Goal: Task Accomplishment & Management: Use online tool/utility

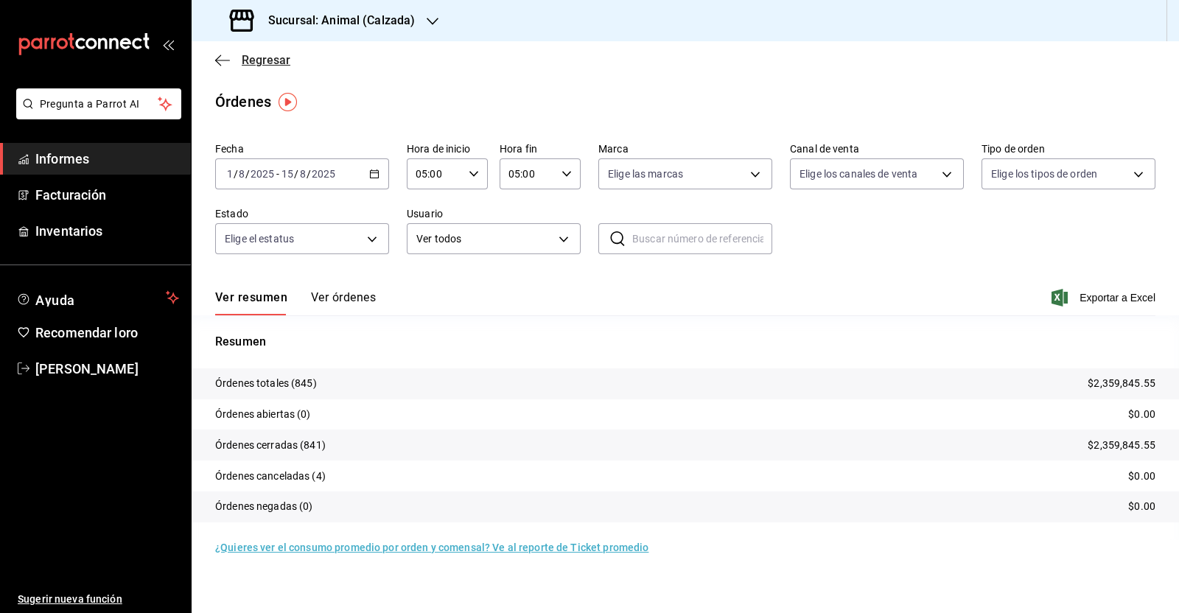
click at [215, 57] on icon "button" at bounding box center [222, 60] width 15 height 13
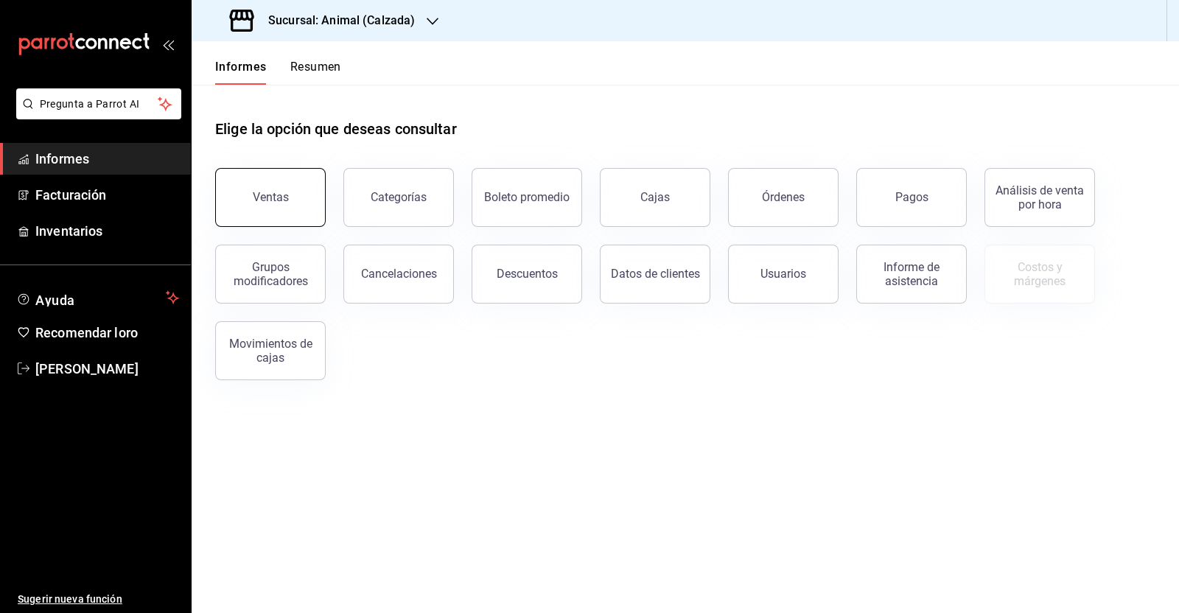
click at [306, 186] on button "Ventas" at bounding box center [270, 197] width 110 height 59
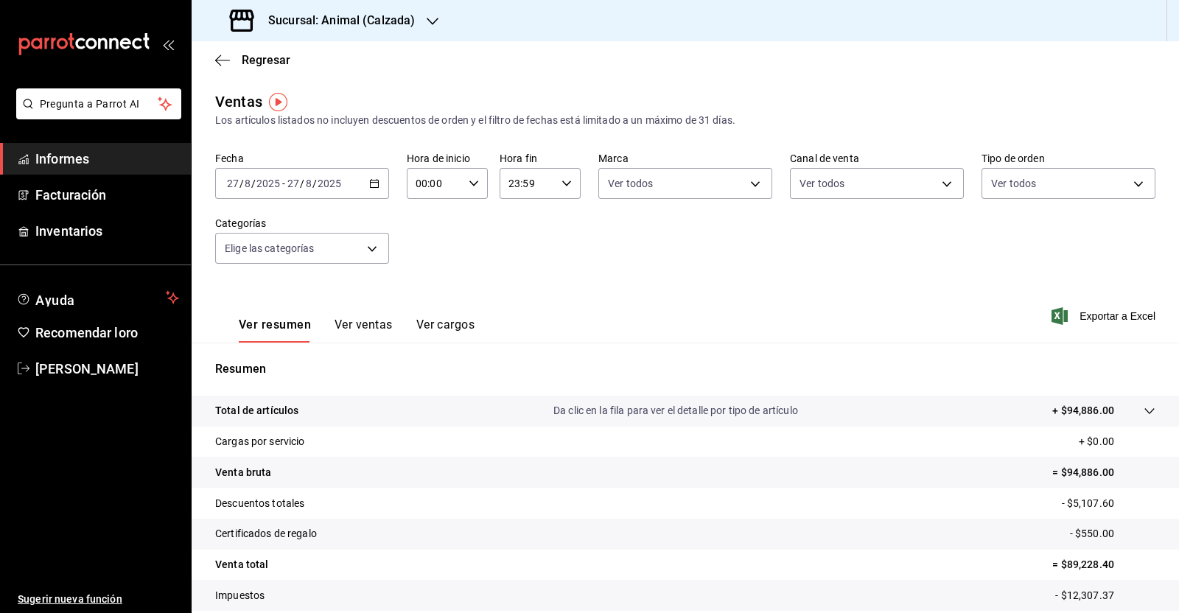
click at [372, 180] on \(Stroke\) "button" at bounding box center [374, 184] width 9 height 8
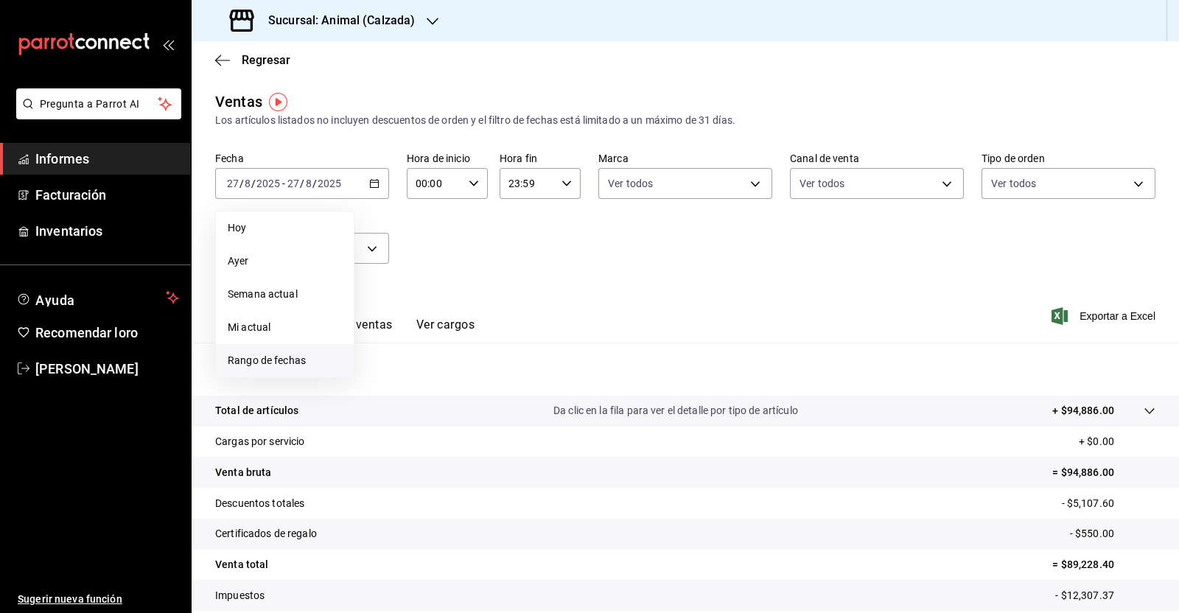
click at [289, 348] on li "Rango de fechas" at bounding box center [285, 360] width 138 height 33
click at [487, 273] on button "1" at bounding box center [490, 281] width 26 height 27
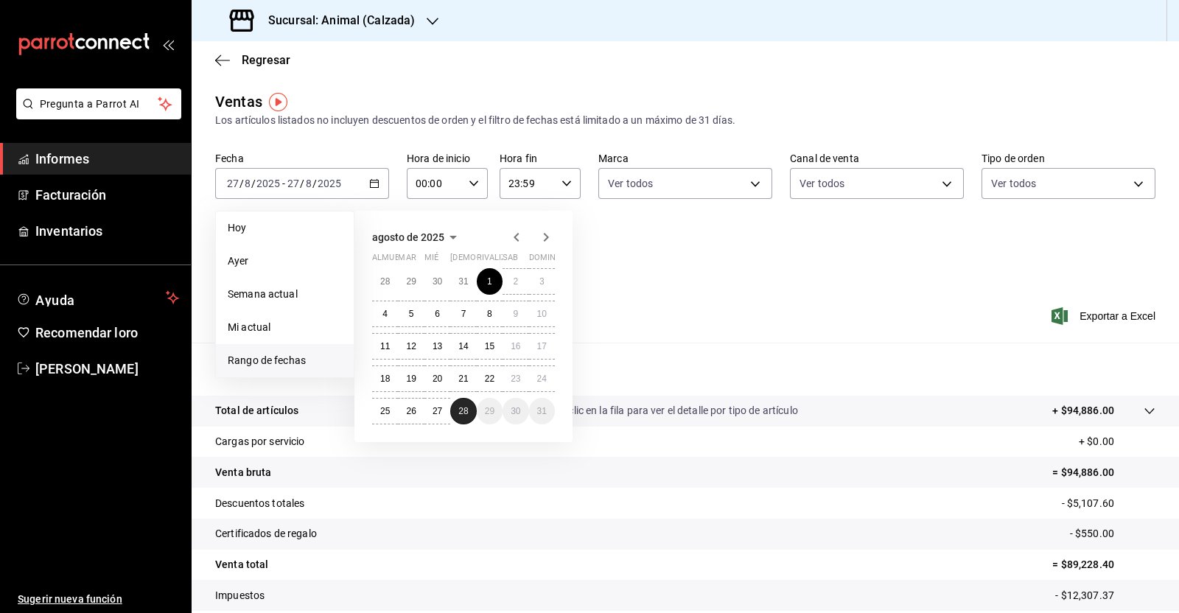
click at [468, 407] on button "28" at bounding box center [463, 411] width 26 height 27
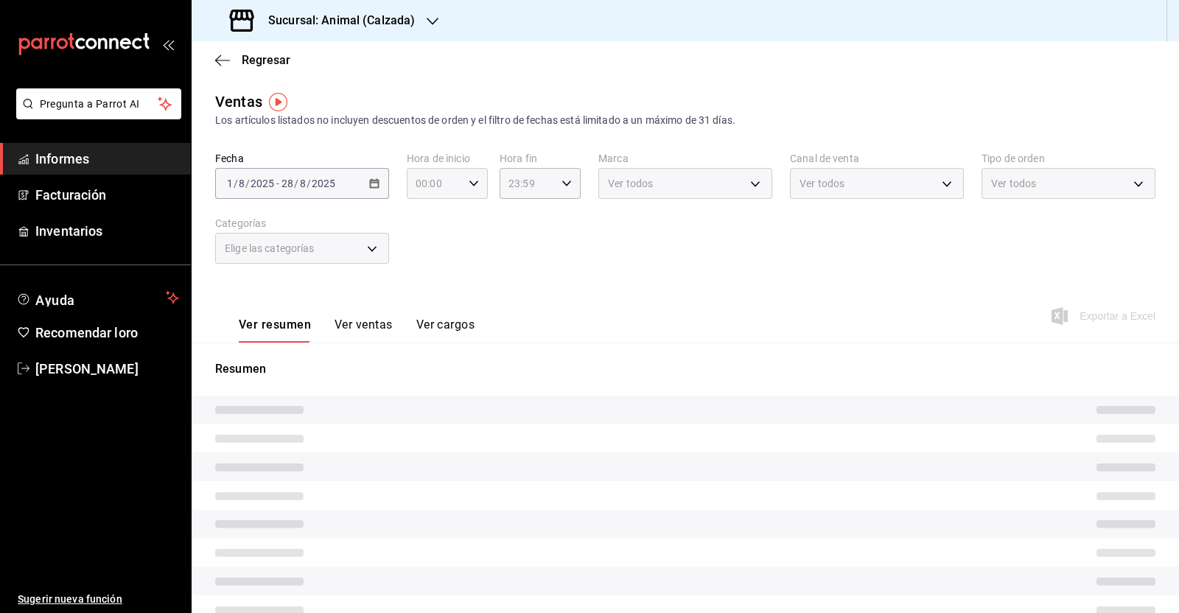
click at [471, 180] on icon "button" at bounding box center [473, 183] width 10 height 10
click at [431, 309] on span "05" at bounding box center [423, 307] width 16 height 12
type input "05:00"
click at [556, 189] on div at bounding box center [589, 306] width 1179 height 613
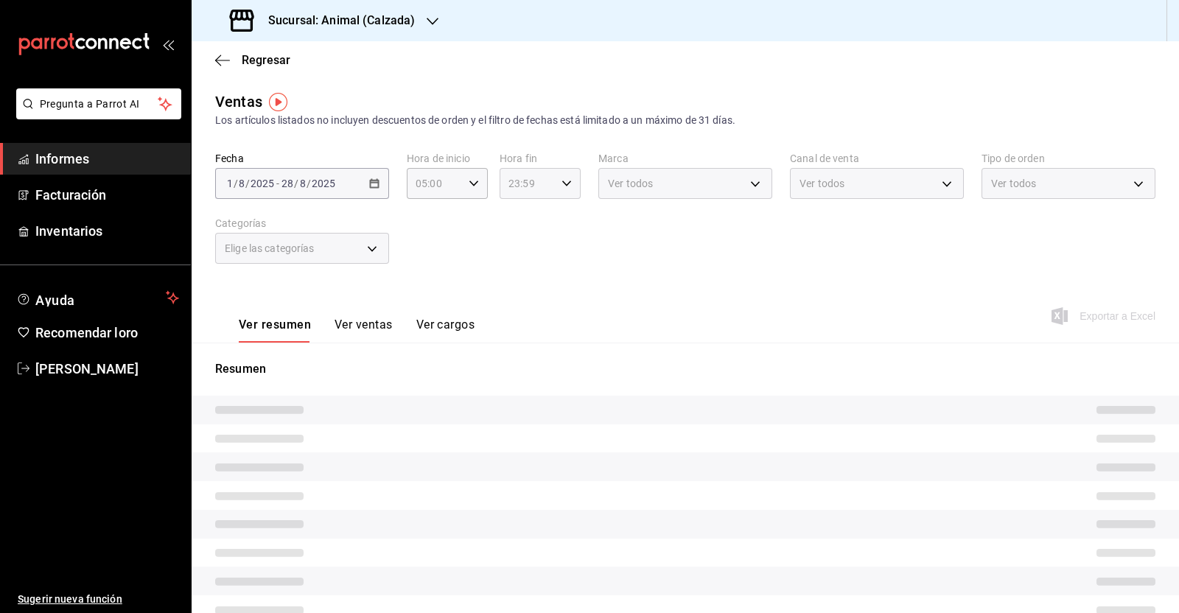
click at [562, 186] on icon "button" at bounding box center [566, 183] width 10 height 10
click at [509, 306] on font "05" at bounding box center [515, 301] width 12 height 12
click at [558, 219] on font "00" at bounding box center [555, 221] width 12 height 12
type input "05:00"
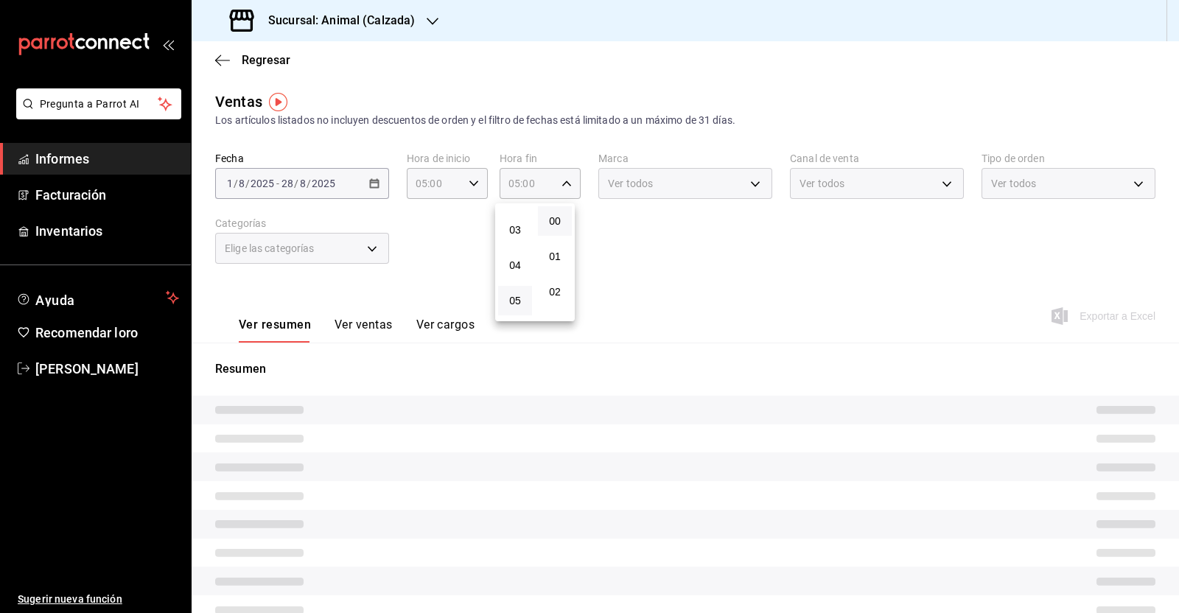
click at [650, 281] on div at bounding box center [589, 306] width 1179 height 613
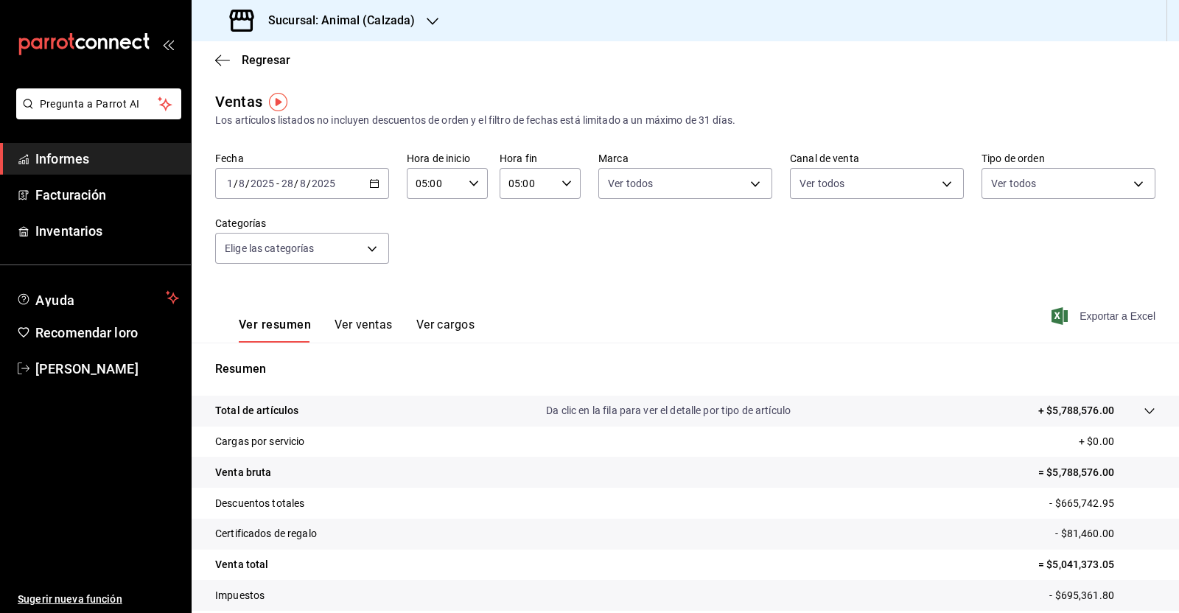
click at [1100, 314] on font "Exportar a Excel" at bounding box center [1117, 316] width 76 height 12
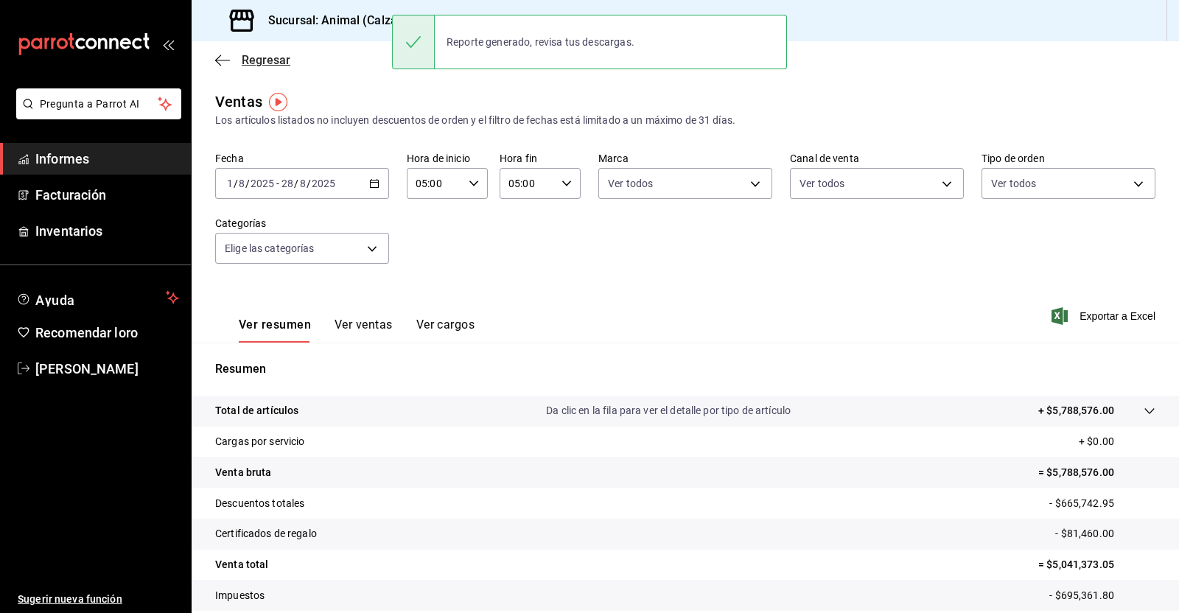
click at [225, 60] on icon "button" at bounding box center [222, 60] width 15 height 13
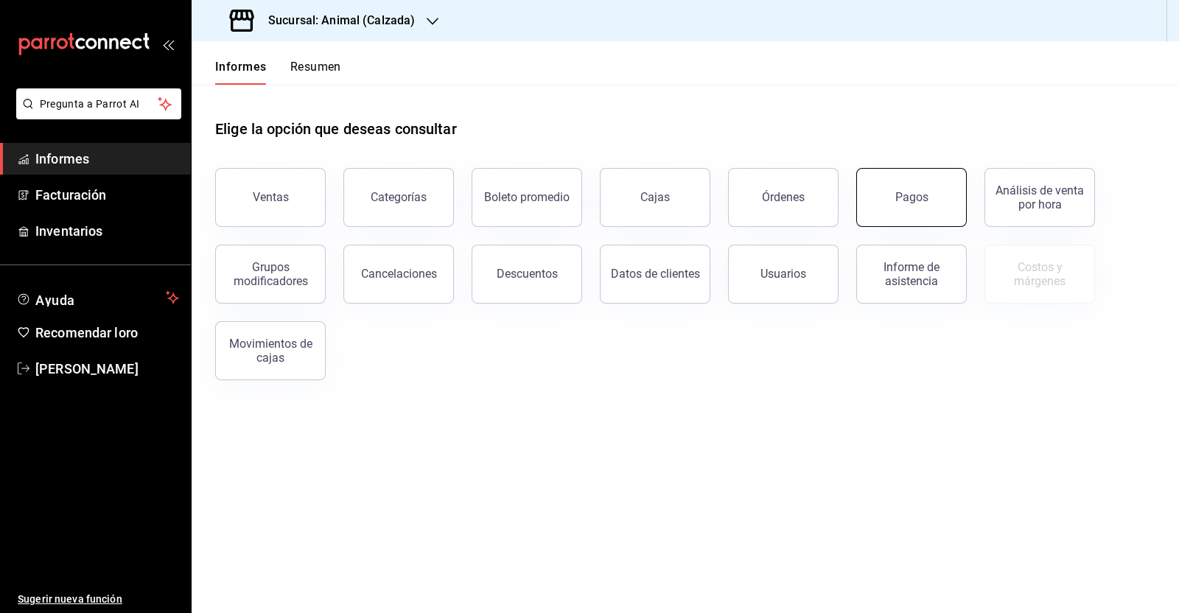
click at [891, 213] on button "Pagos" at bounding box center [911, 197] width 110 height 59
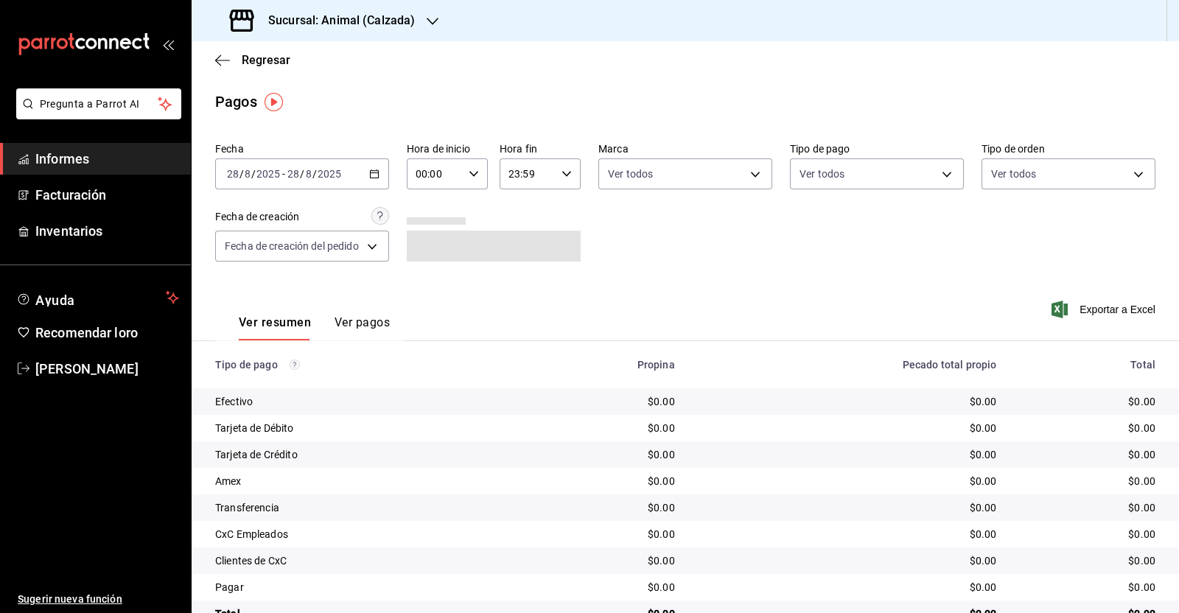
click at [372, 169] on icon "button" at bounding box center [374, 174] width 10 height 10
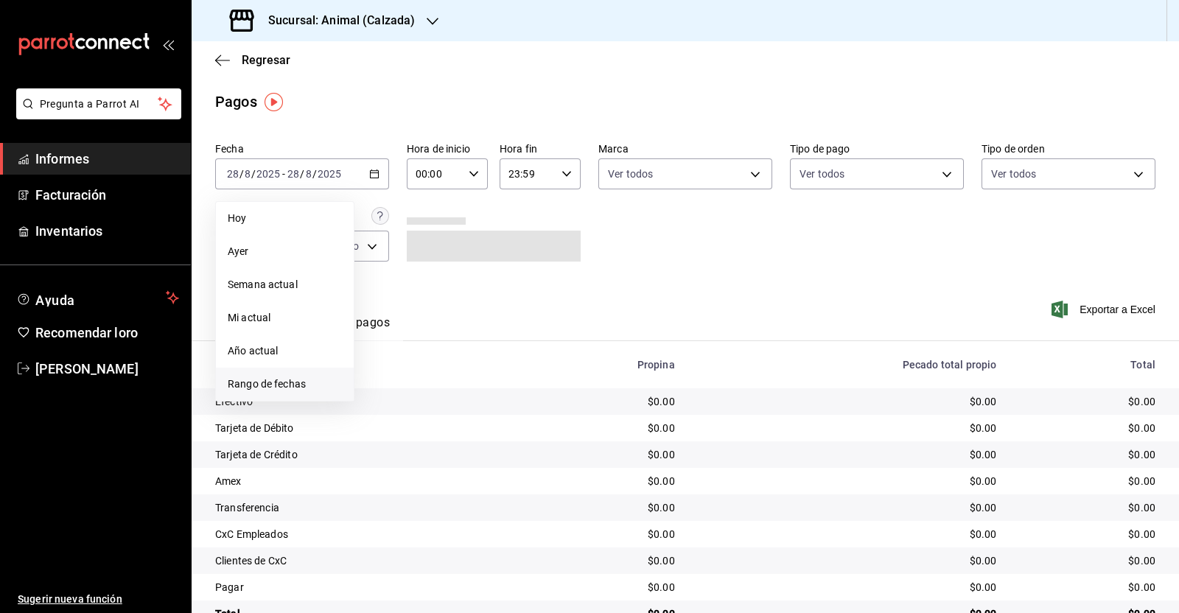
click at [273, 377] on span "Rango de fechas" at bounding box center [285, 383] width 114 height 15
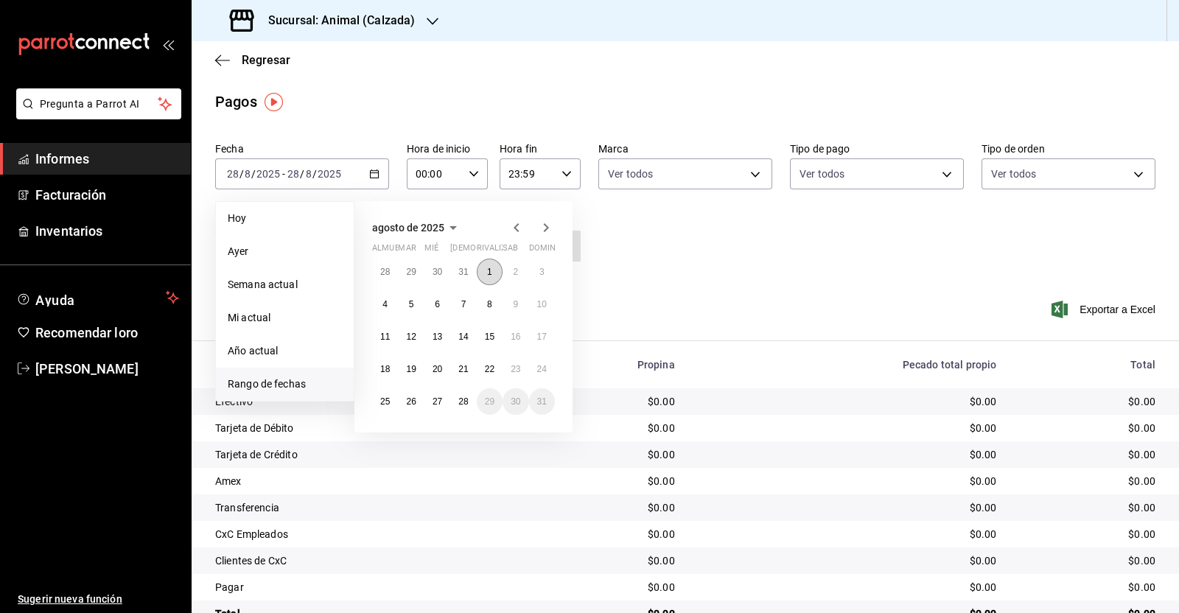
click at [494, 274] on button "1" at bounding box center [490, 272] width 26 height 27
click at [491, 268] on font "1" at bounding box center [489, 272] width 5 height 10
click at [458, 399] on font "28" at bounding box center [463, 401] width 10 height 10
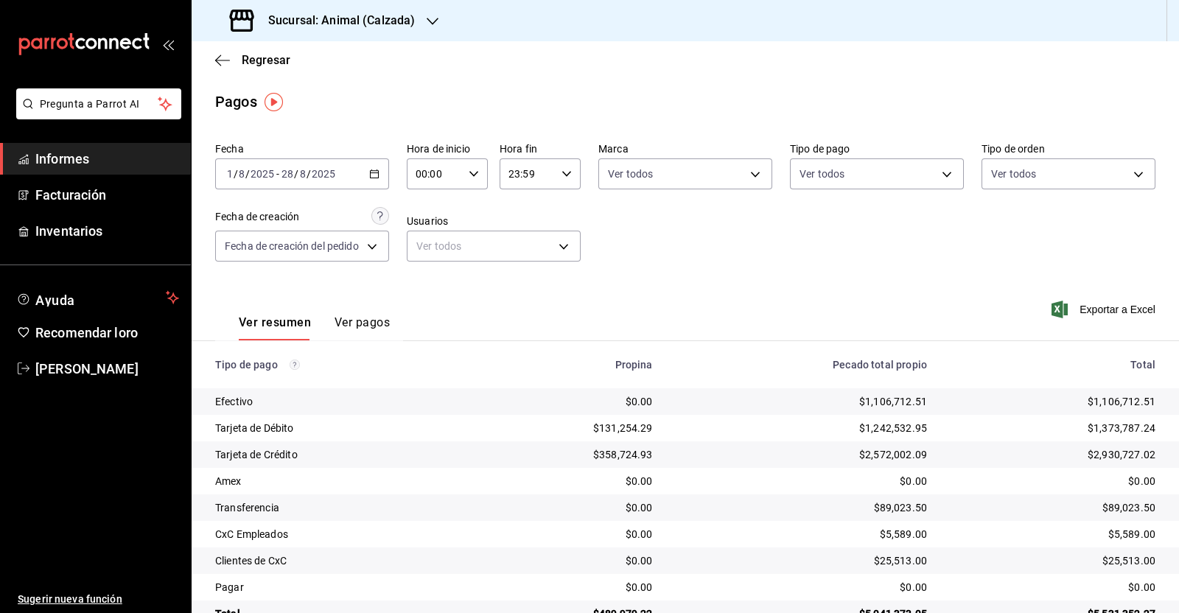
click at [471, 171] on icon "button" at bounding box center [473, 174] width 10 height 10
click at [431, 209] on font "05" at bounding box center [426, 205] width 12 height 12
type input "05:00"
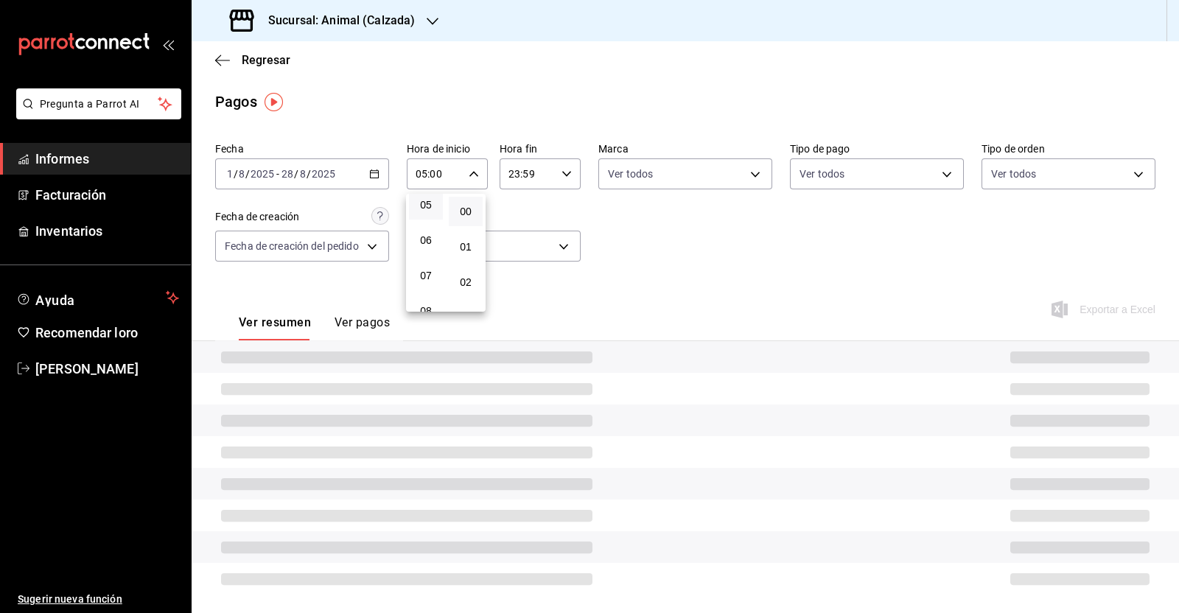
click at [561, 177] on div at bounding box center [589, 306] width 1179 height 613
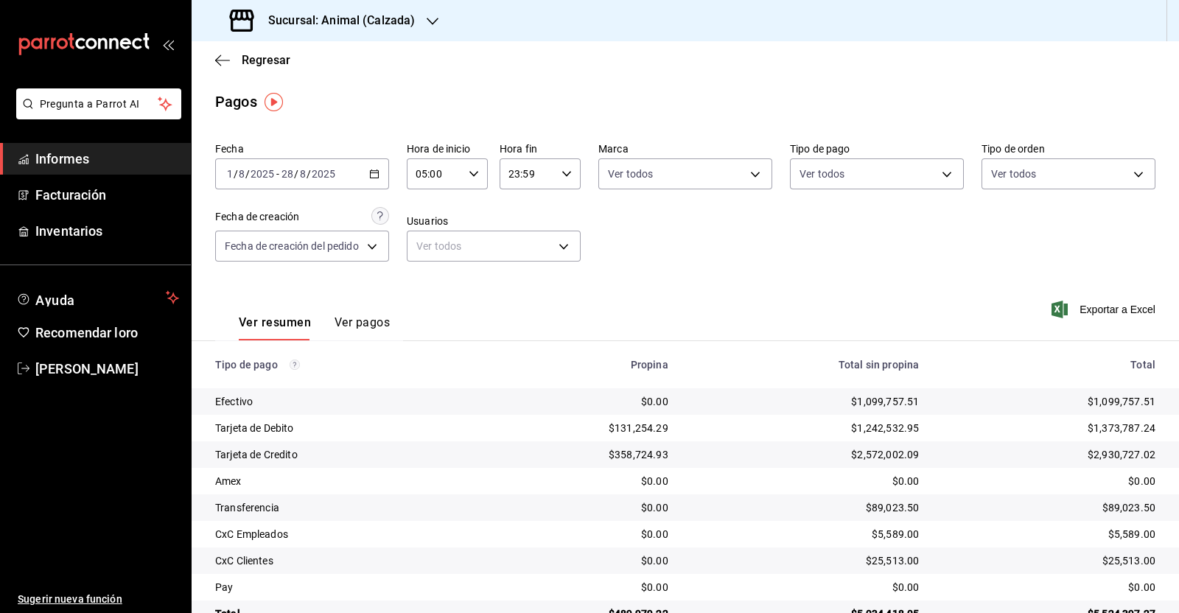
click at [561, 177] on icon "button" at bounding box center [566, 174] width 10 height 10
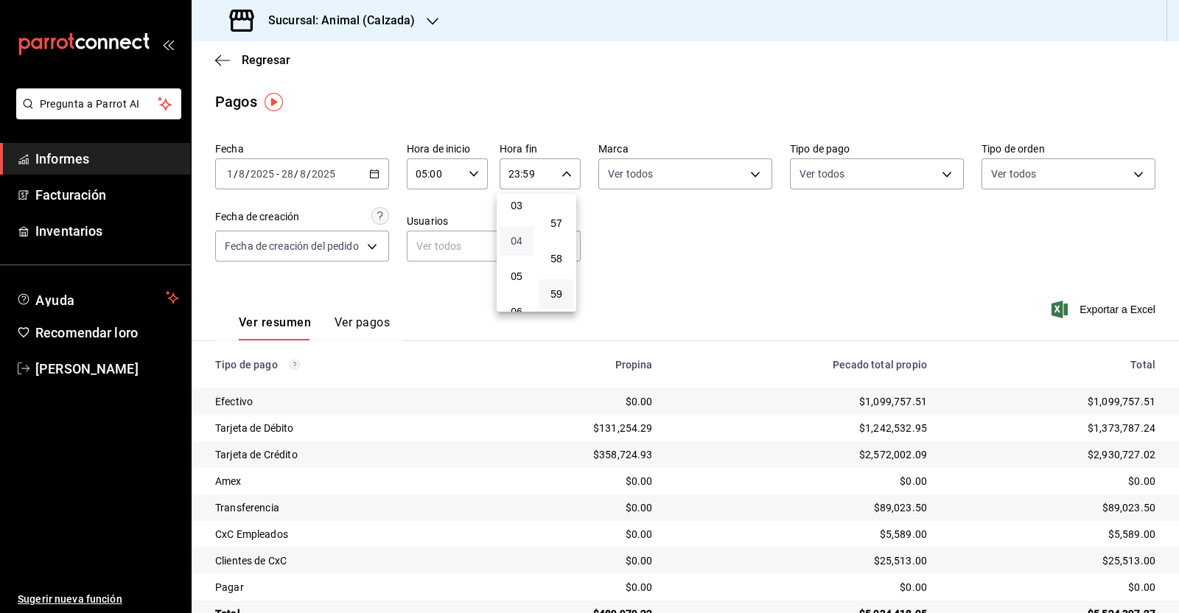
scroll to position [97, 0]
click at [509, 292] on span "05" at bounding box center [516, 291] width 16 height 12
click at [556, 208] on font "00" at bounding box center [556, 212] width 12 height 12
type input "05:00"
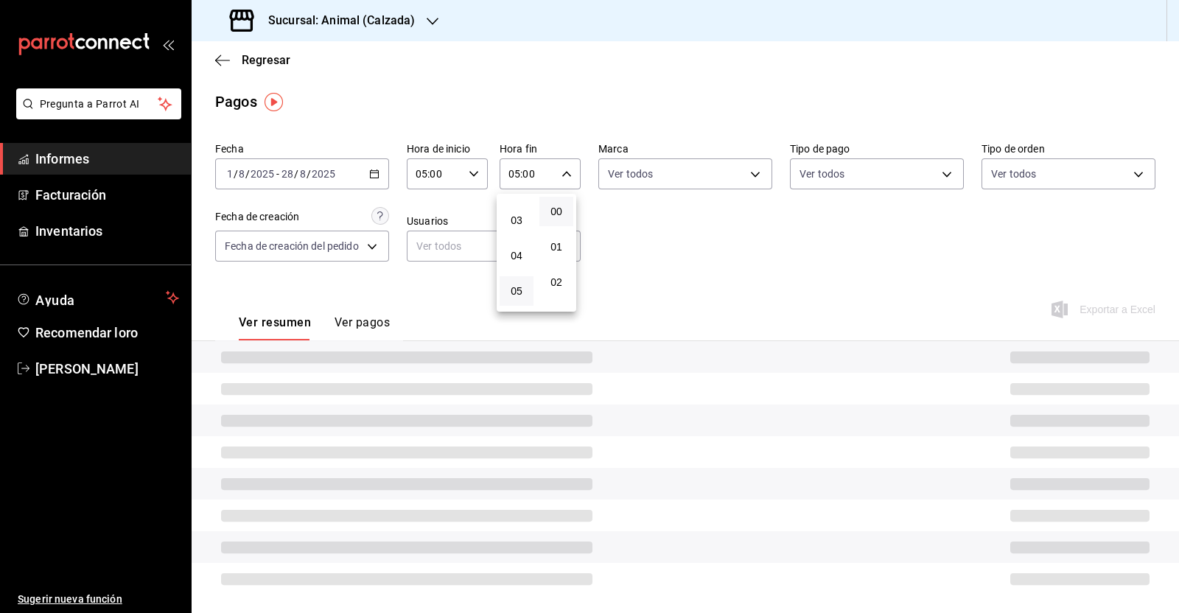
click at [653, 222] on div at bounding box center [589, 306] width 1179 height 613
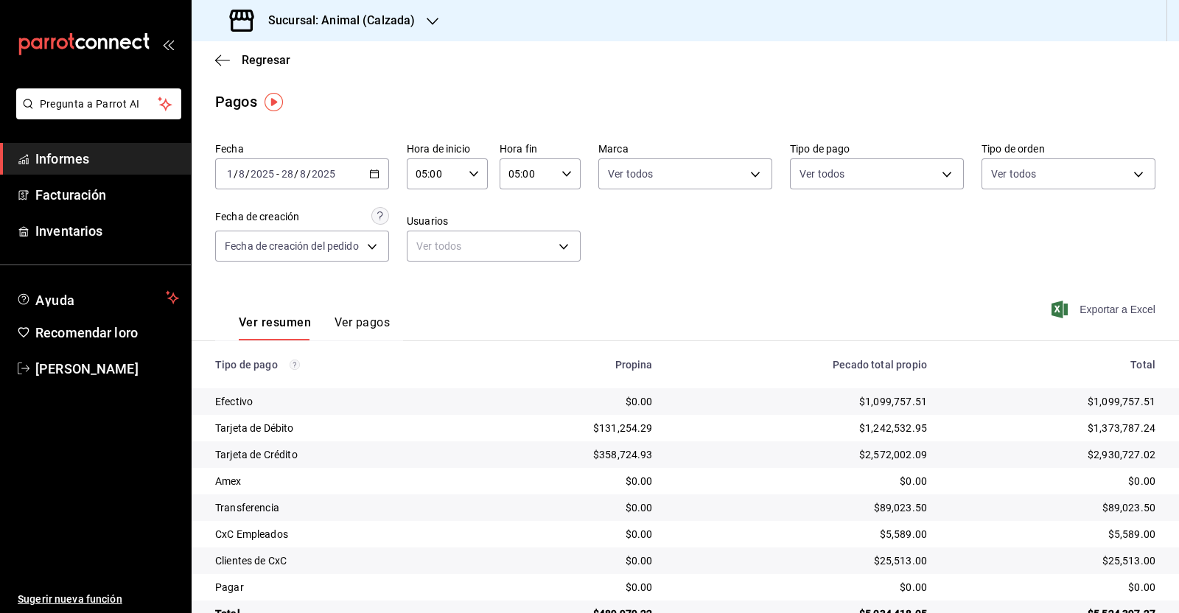
click at [1079, 308] on font "Exportar a Excel" at bounding box center [1117, 309] width 76 height 12
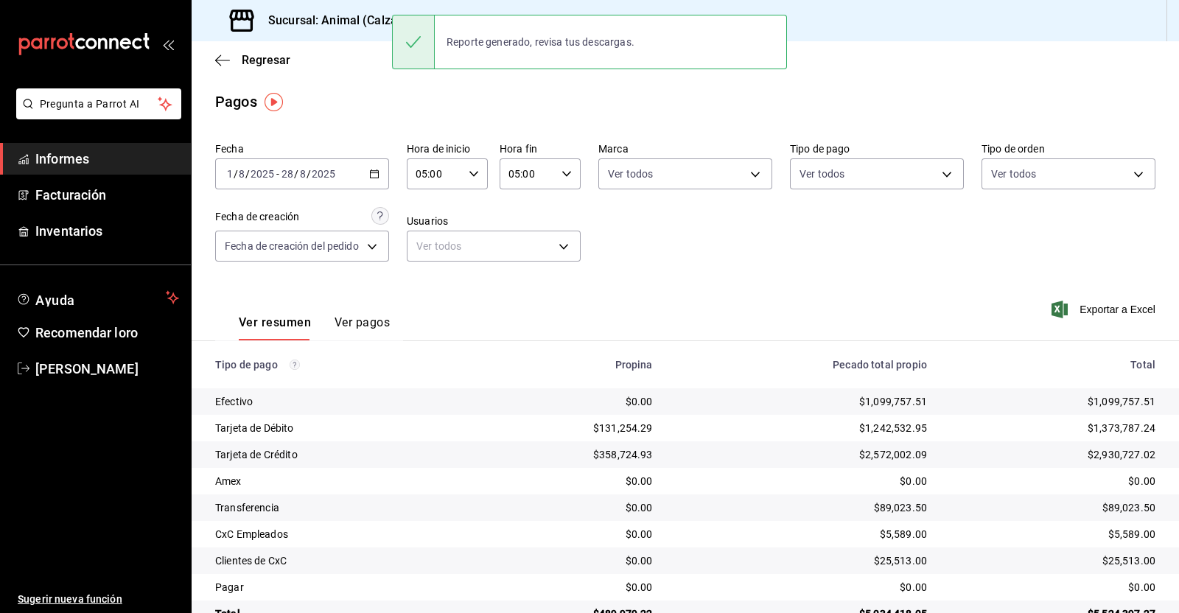
click at [312, 21] on font "Sucursal: Animal (Calzada)" at bounding box center [341, 20] width 147 height 14
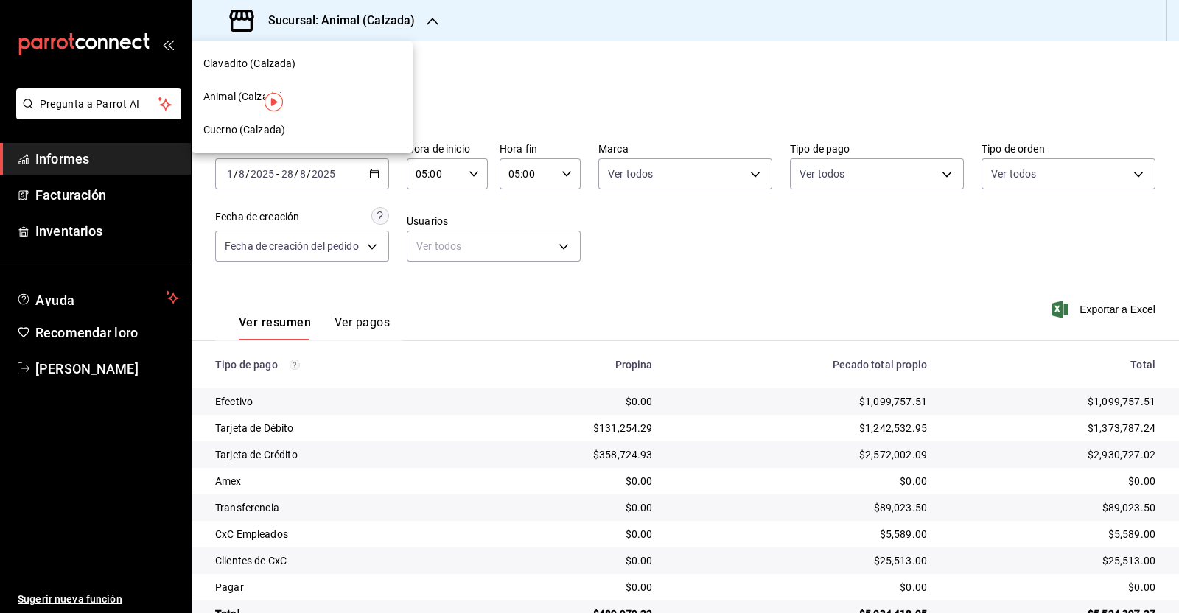
click at [313, 69] on div "Clavadito (Calzada)" at bounding box center [301, 63] width 197 height 15
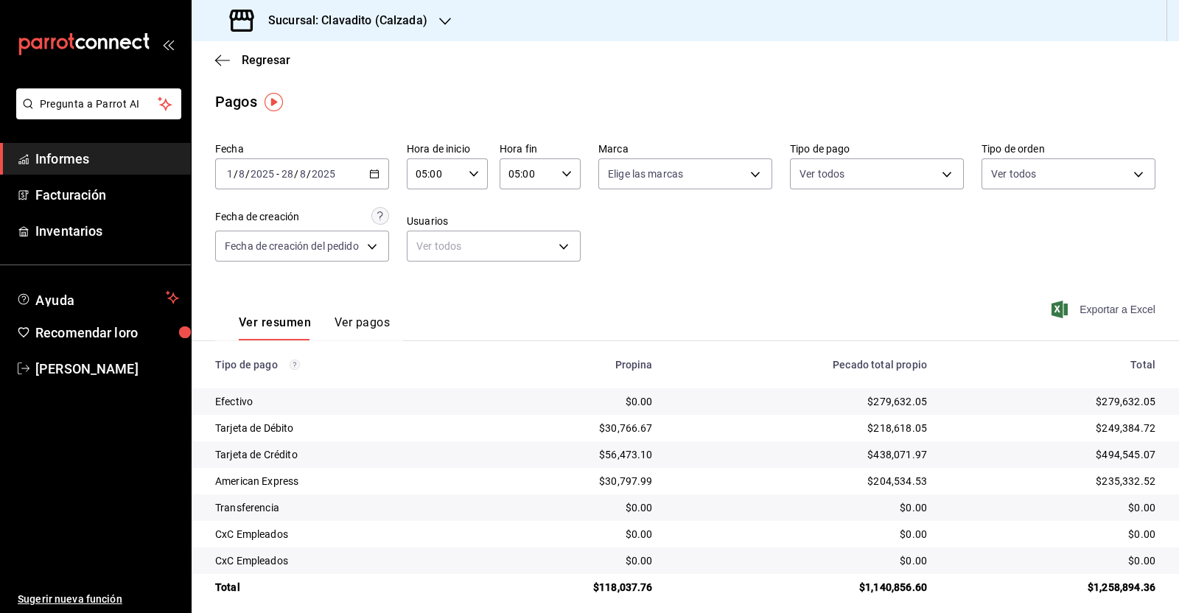
click at [1094, 312] on font "Exportar a Excel" at bounding box center [1117, 309] width 76 height 12
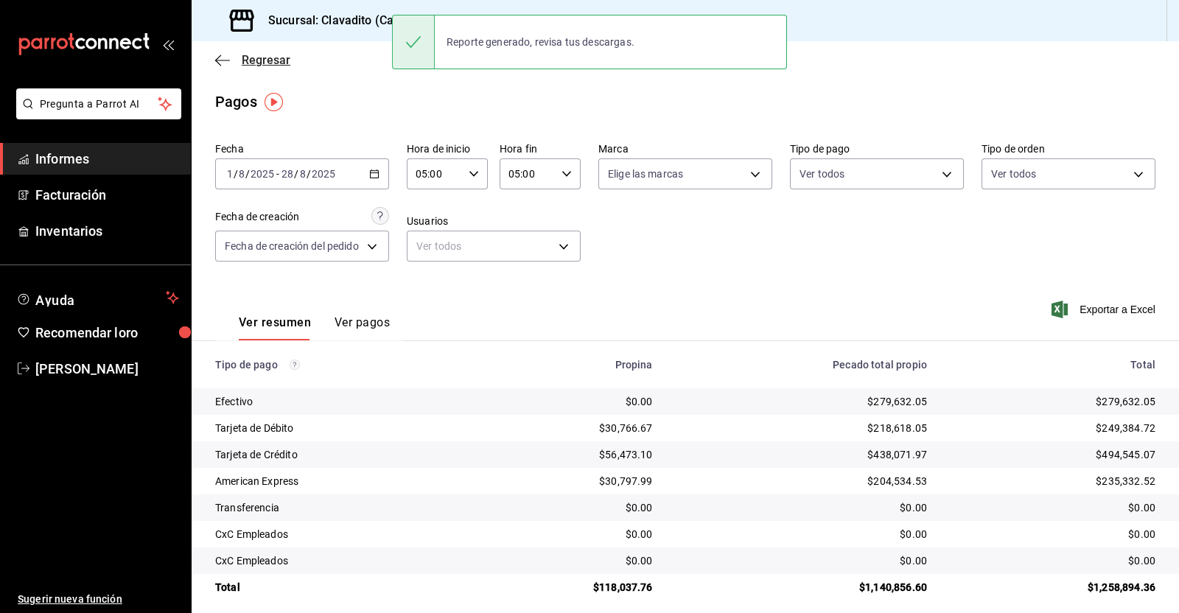
click at [225, 58] on icon "button" at bounding box center [222, 60] width 15 height 13
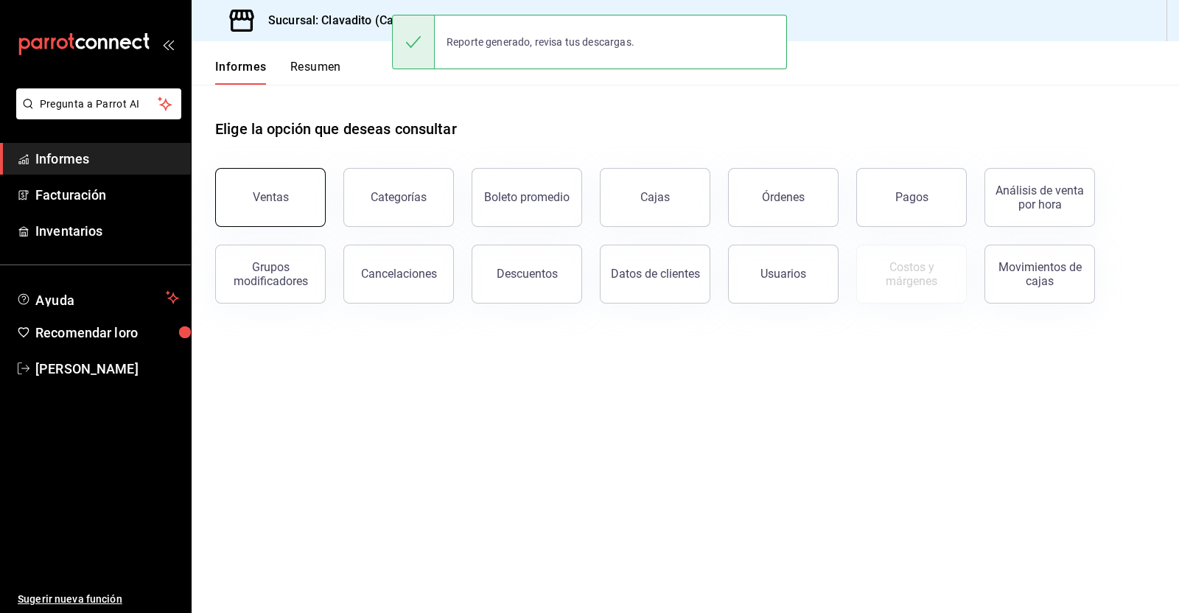
click at [284, 202] on font "Ventas" at bounding box center [271, 197] width 36 height 14
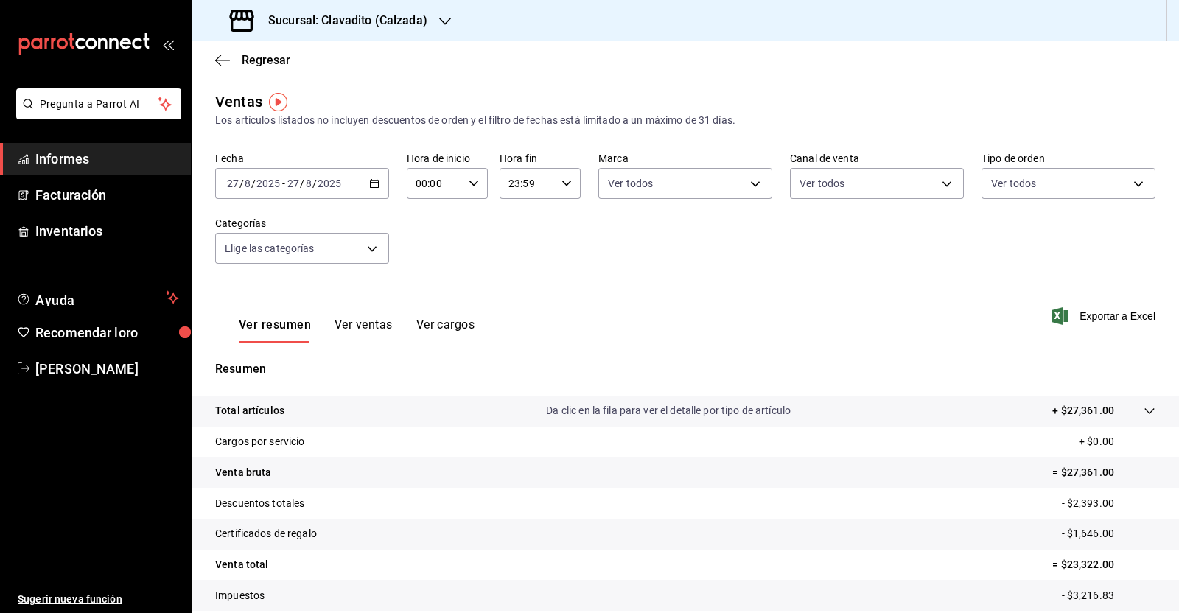
click at [369, 180] on icon "button" at bounding box center [374, 183] width 10 height 10
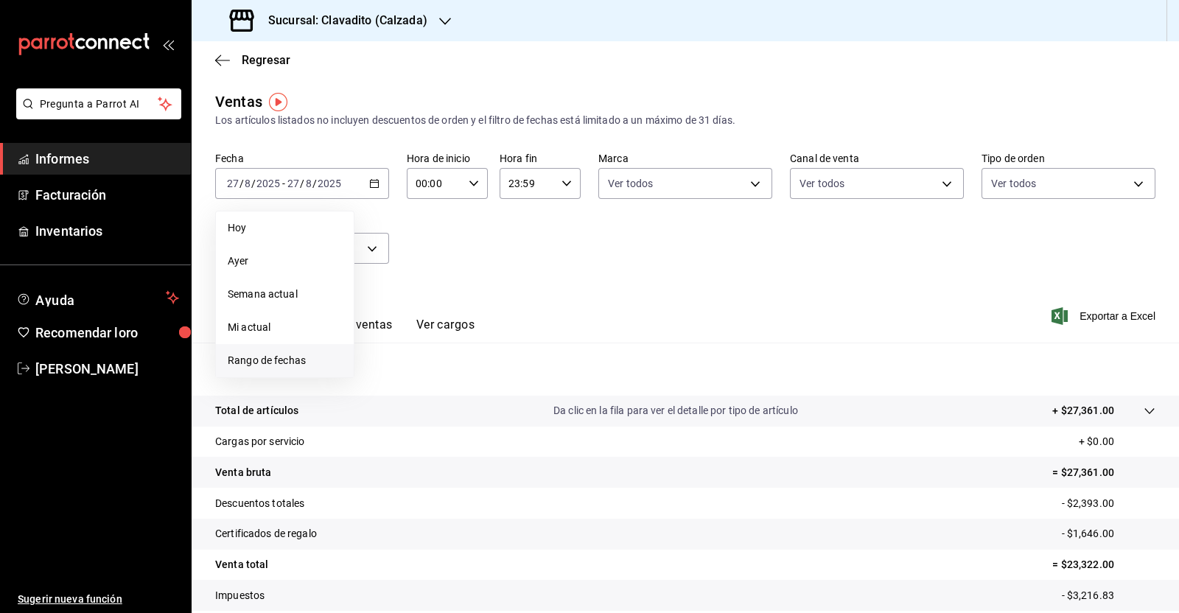
click at [316, 362] on span "Rango de fechas" at bounding box center [285, 360] width 114 height 15
click at [498, 287] on button "1" at bounding box center [490, 281] width 26 height 27
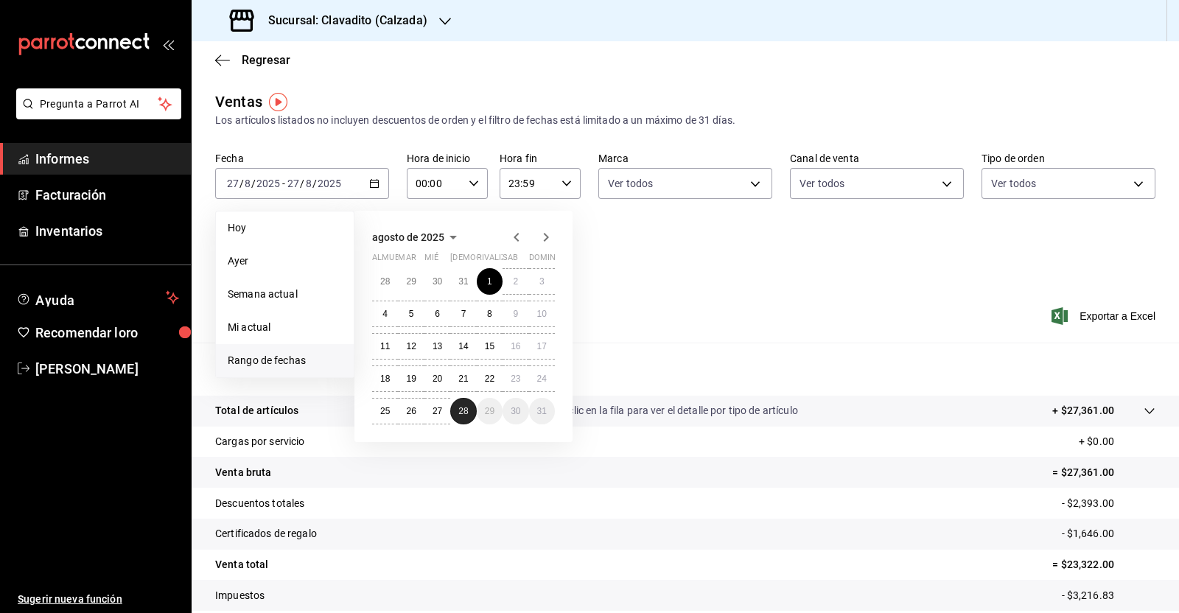
click at [460, 412] on font "28" at bounding box center [463, 411] width 10 height 10
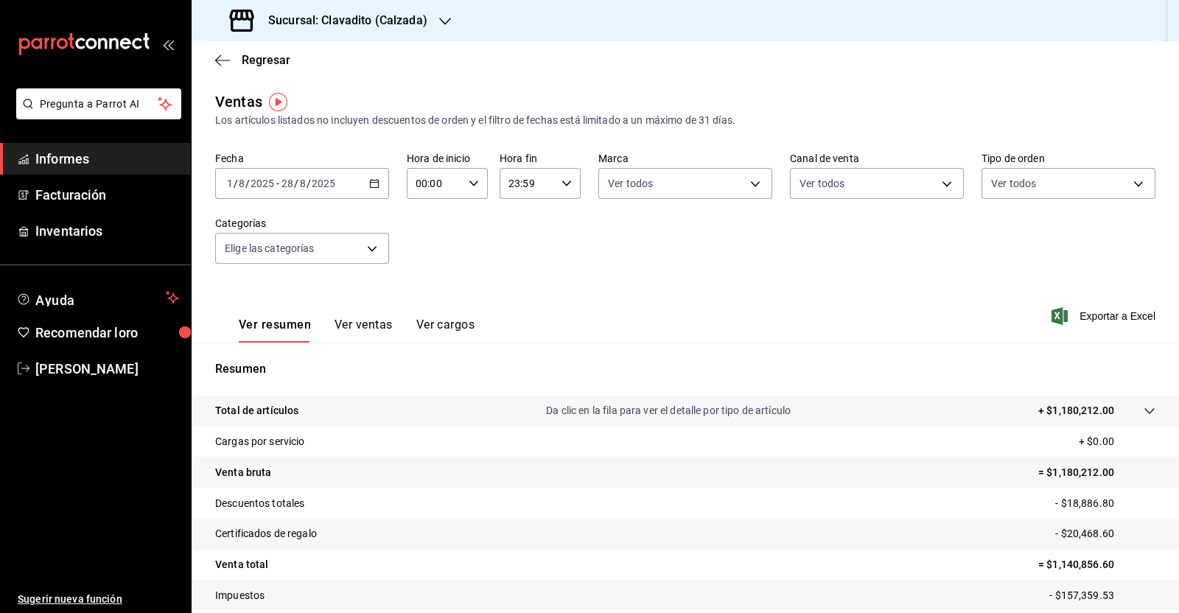
click at [1094, 307] on span "Exportar a Excel" at bounding box center [1104, 316] width 101 height 18
click at [452, 25] on div "Sucursal: Clavadito (Calzada)" at bounding box center [329, 20] width 253 height 41
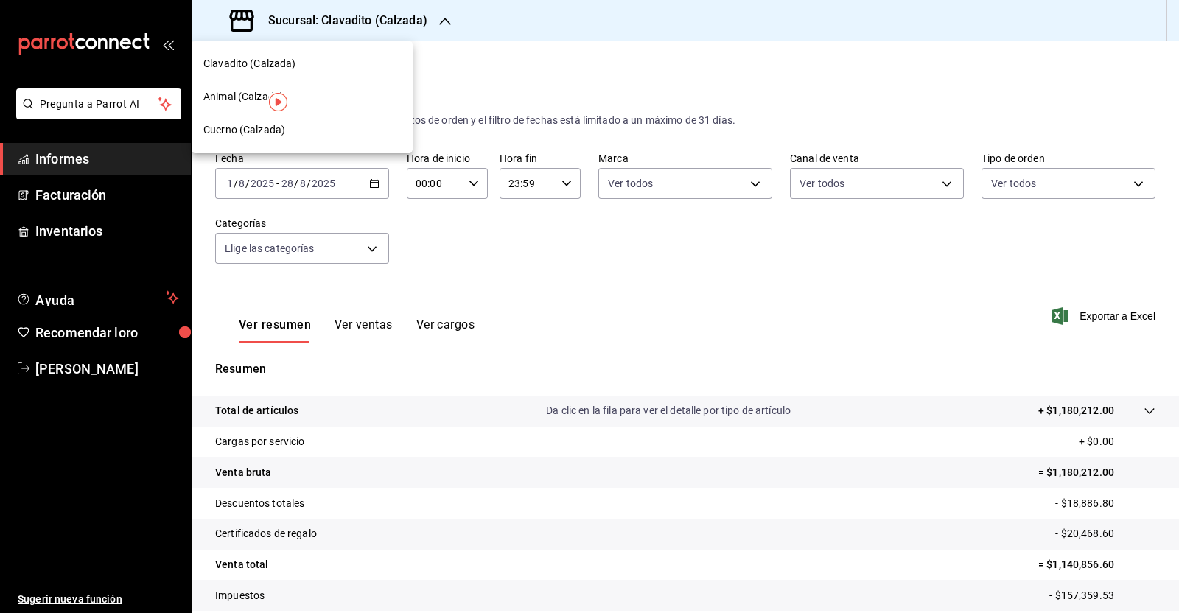
click at [278, 133] on font "Cuerno (Calzada)" at bounding box center [244, 130] width 82 height 12
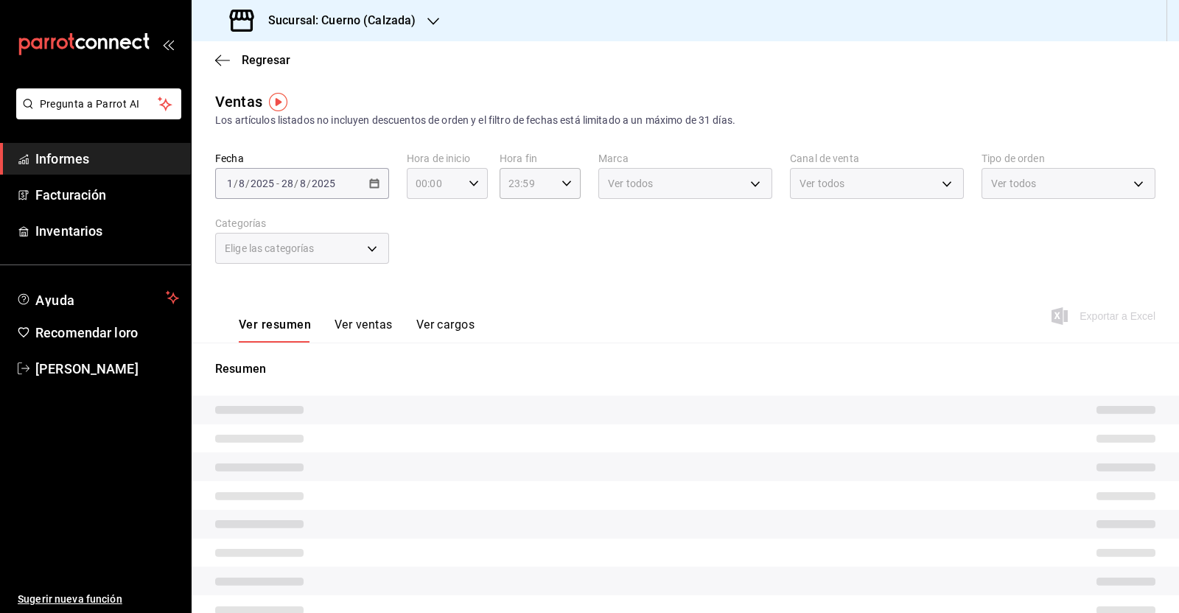
click at [469, 184] on \(Stroke\) "button" at bounding box center [473, 182] width 9 height 5
click at [426, 217] on font "05" at bounding box center [424, 214] width 12 height 12
type input "05:00"
click at [560, 186] on div at bounding box center [589, 306] width 1179 height 613
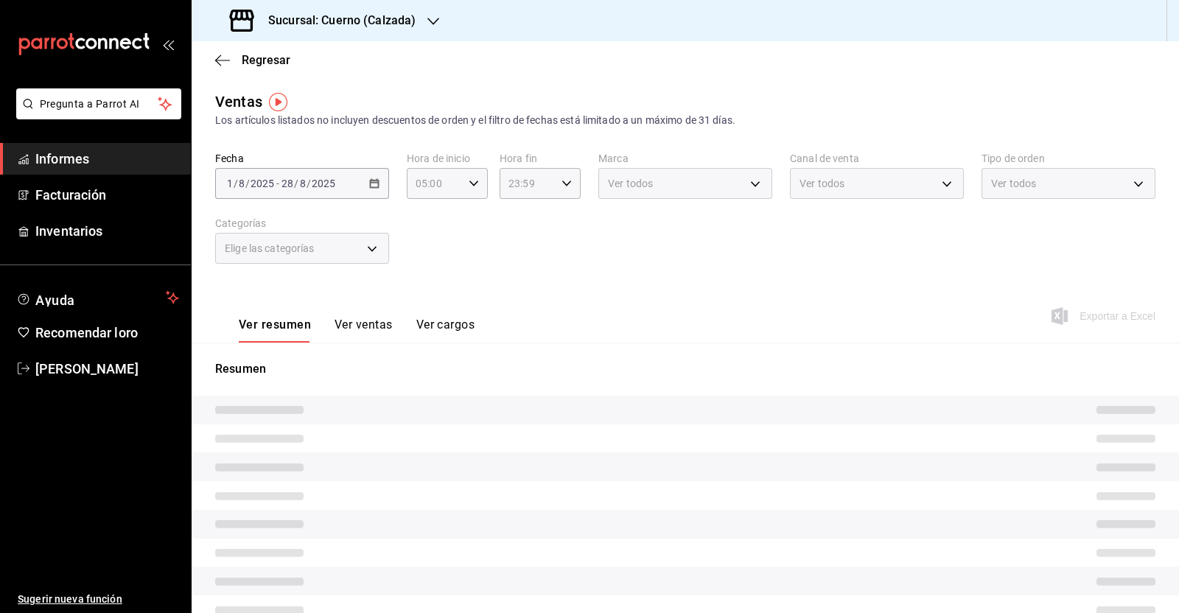
click at [561, 186] on icon "button" at bounding box center [566, 183] width 10 height 10
click at [519, 296] on font "05" at bounding box center [515, 301] width 12 height 12
click at [560, 209] on font "00" at bounding box center [555, 214] width 12 height 12
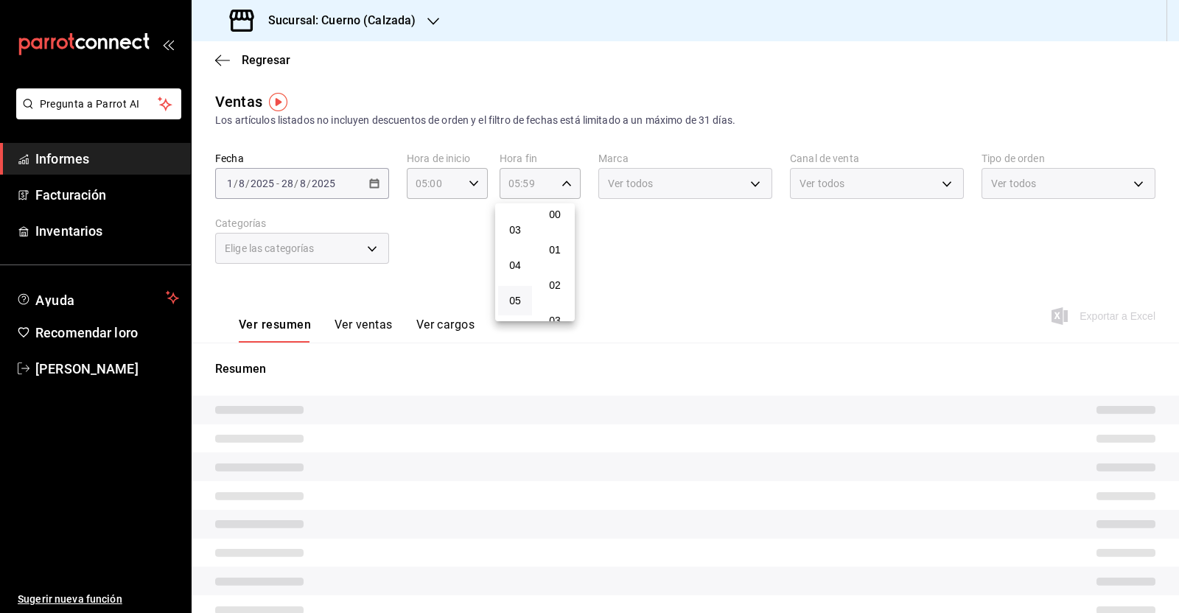
type input "05:00"
click at [611, 239] on div at bounding box center [589, 306] width 1179 height 613
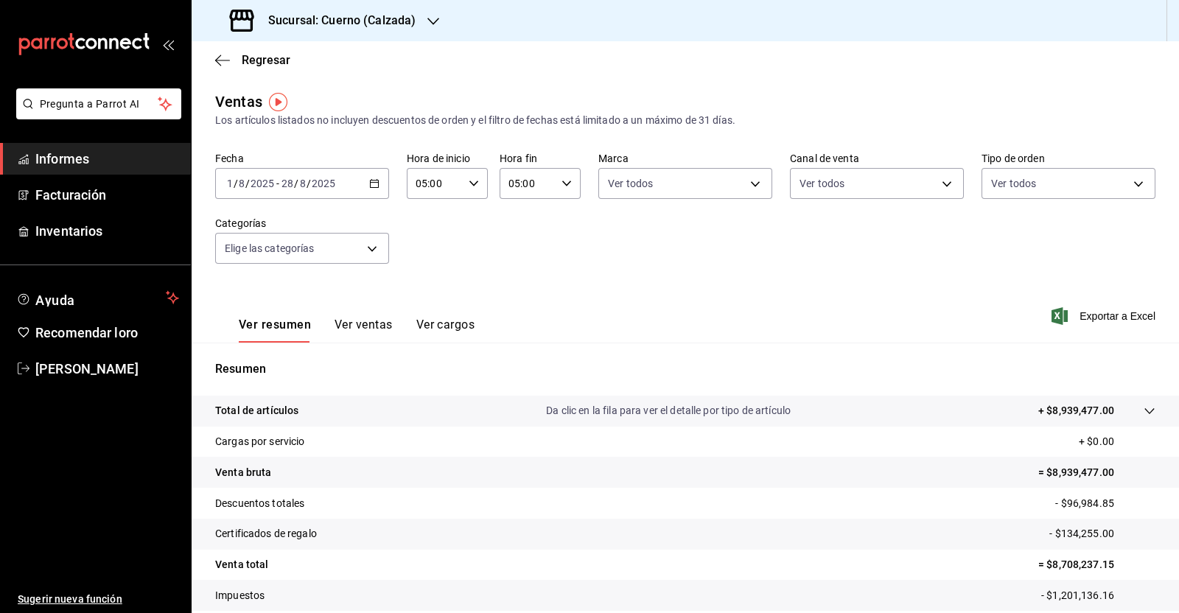
click at [1095, 315] on font "Exportar a Excel" at bounding box center [1117, 316] width 76 height 12
click at [222, 56] on icon "button" at bounding box center [222, 60] width 15 height 13
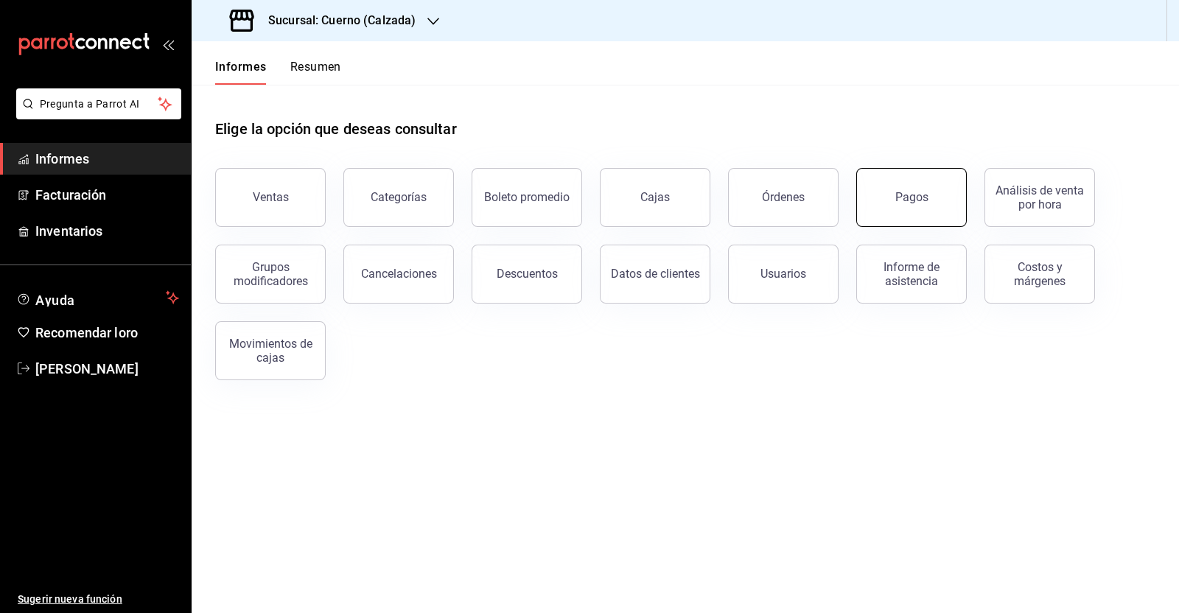
click at [928, 206] on button "Pagos" at bounding box center [911, 197] width 110 height 59
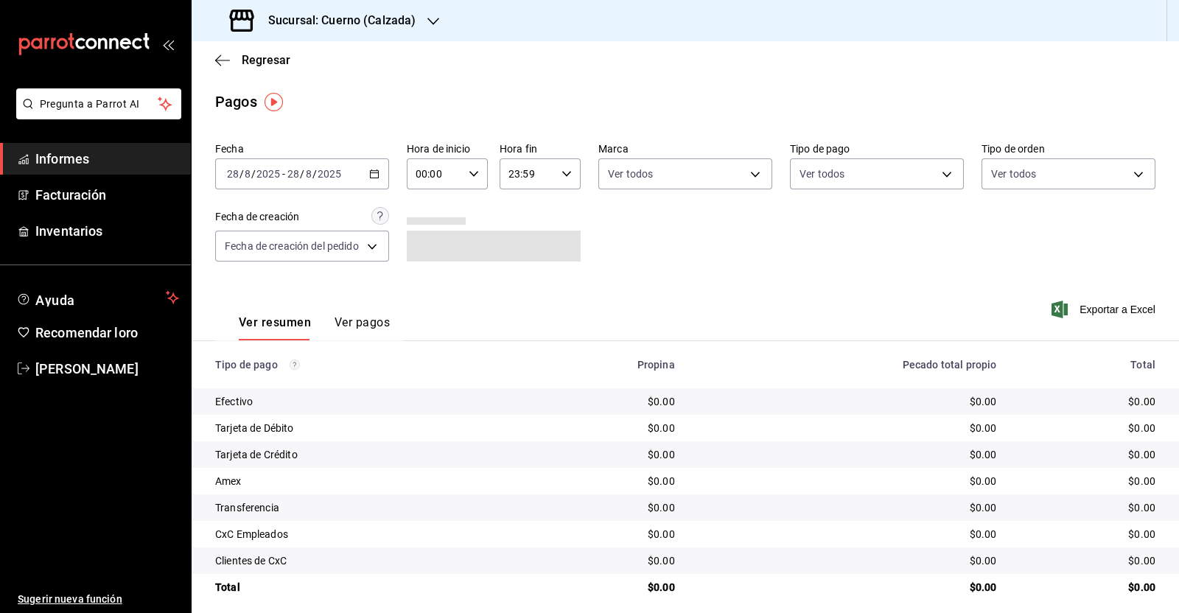
click at [379, 175] on div "[DATE] [DATE] - [DATE] [DATE]" at bounding box center [302, 173] width 174 height 31
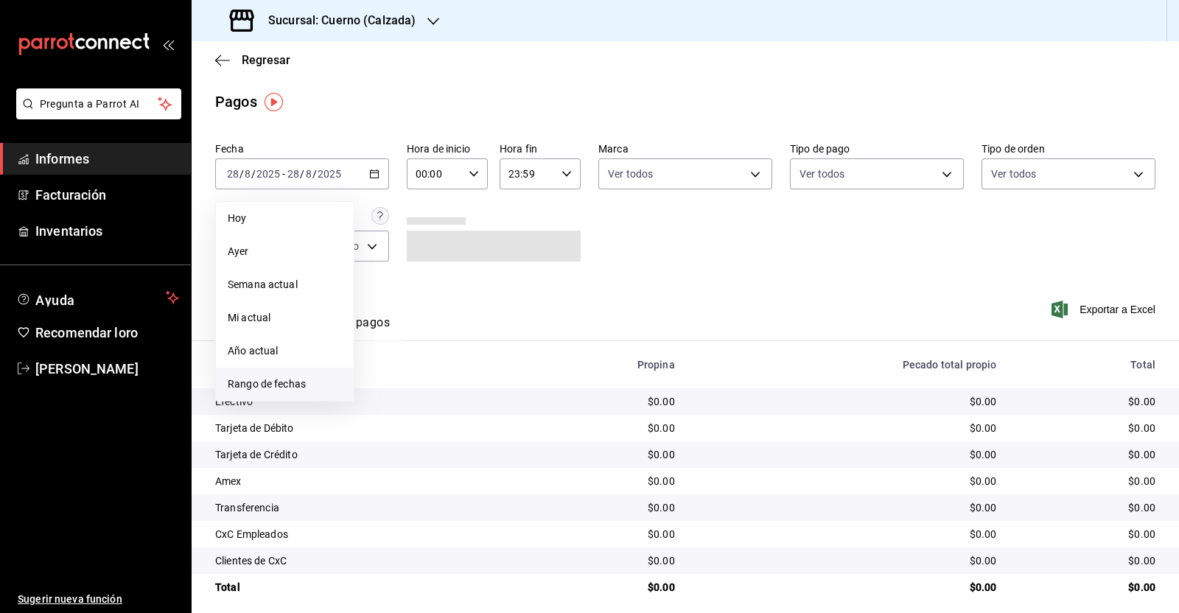
click at [309, 389] on span "Rango de fechas" at bounding box center [285, 383] width 114 height 15
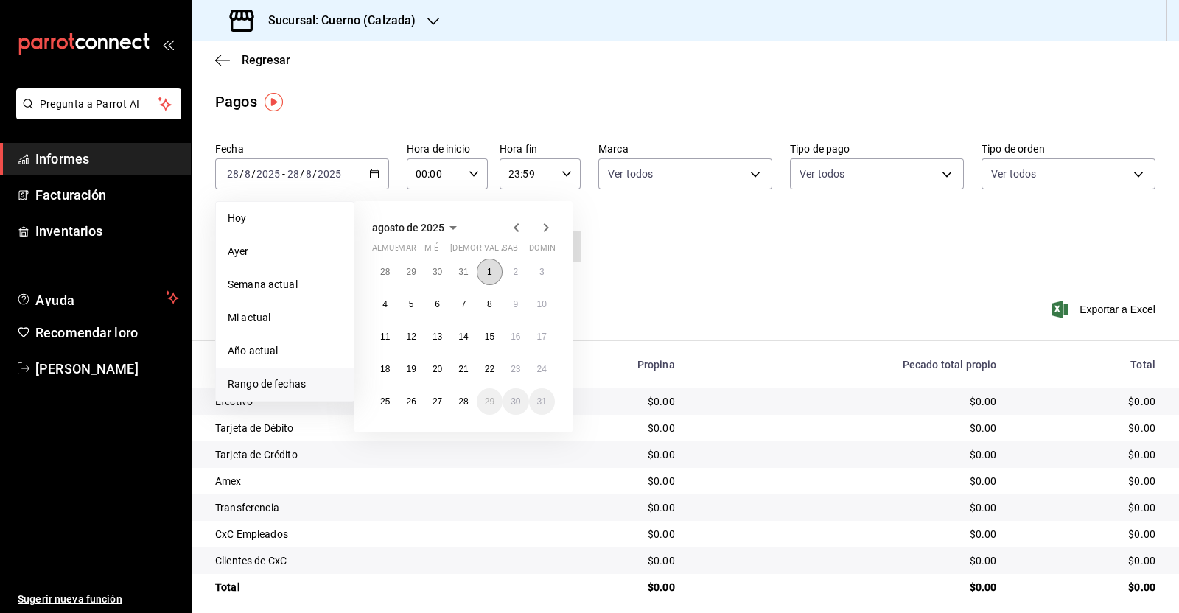
click at [494, 271] on button "1" at bounding box center [490, 272] width 26 height 27
click at [465, 409] on button "28" at bounding box center [463, 401] width 26 height 27
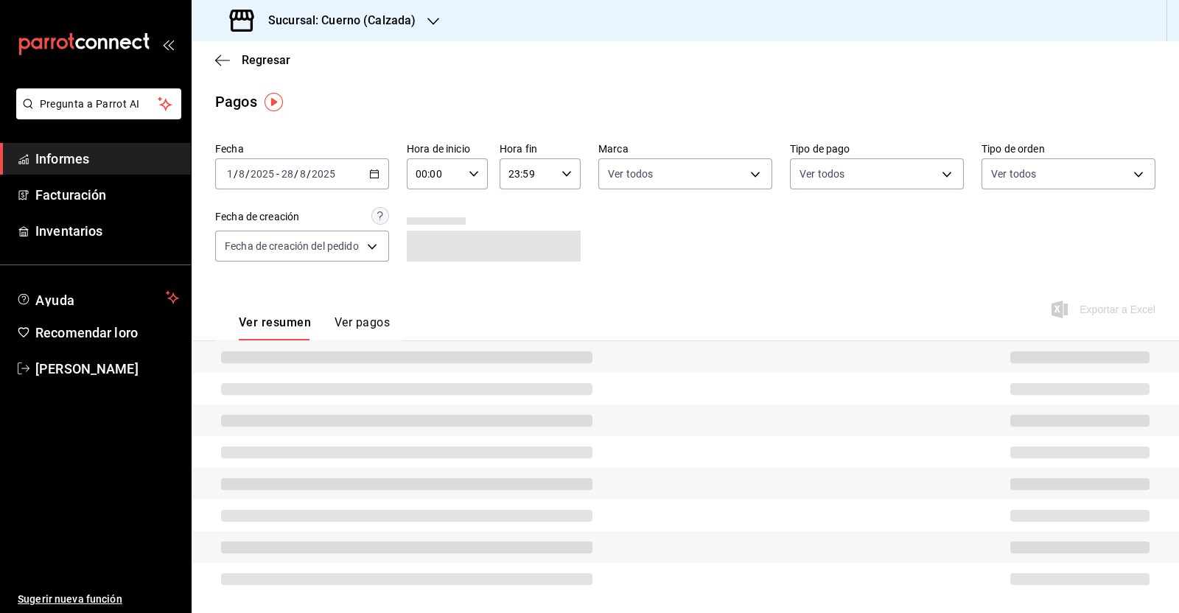
click at [475, 172] on icon "button" at bounding box center [473, 174] width 10 height 10
drag, startPoint x: 427, startPoint y: 292, endPoint x: 433, endPoint y: 270, distance: 22.9
click at [429, 292] on font "05" at bounding box center [426, 297] width 12 height 12
type input "05:00"
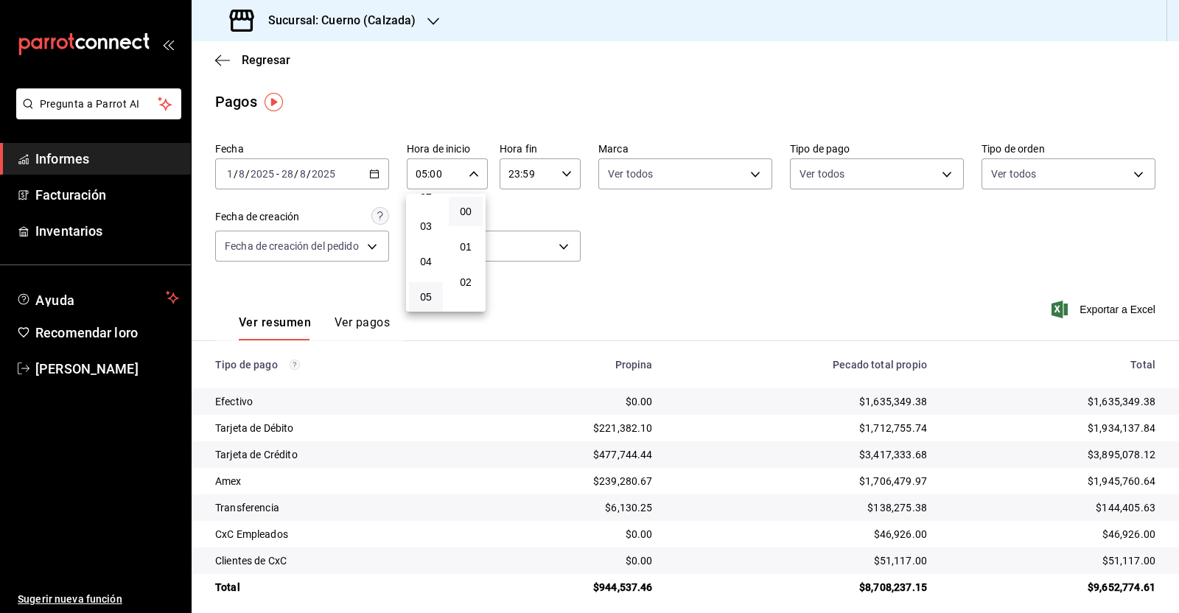
click at [566, 178] on div at bounding box center [589, 306] width 1179 height 613
click at [562, 184] on div "23:59 Hora fin" at bounding box center [539, 173] width 81 height 31
click at [519, 209] on button "05" at bounding box center [516, 198] width 34 height 29
click at [549, 216] on span "00" at bounding box center [556, 212] width 16 height 12
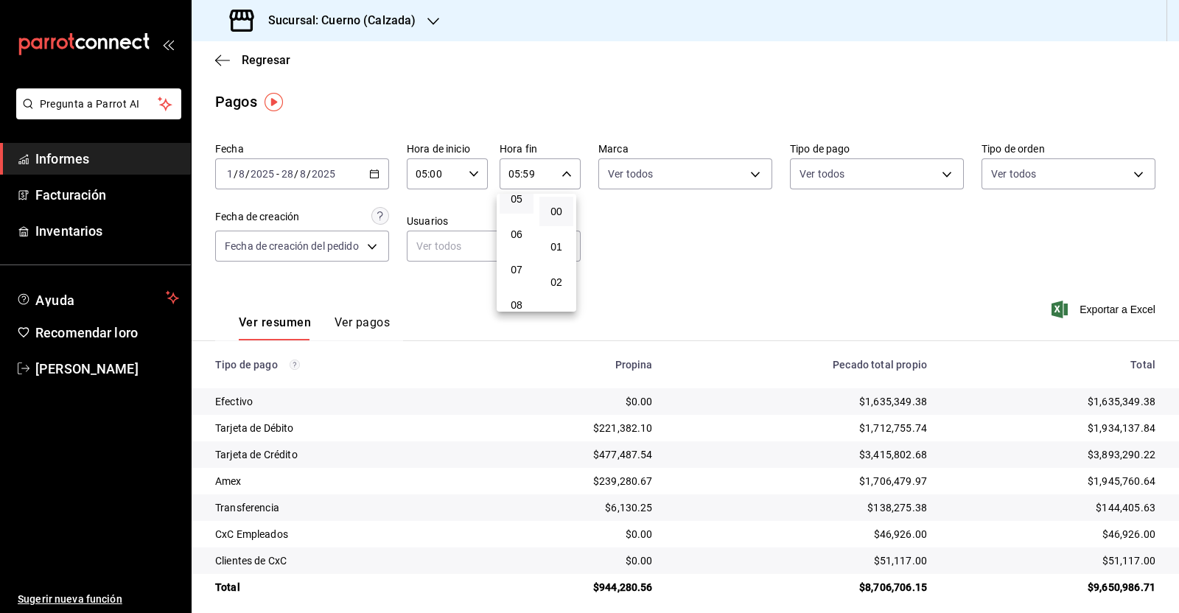
type input "05:00"
click at [1119, 306] on div at bounding box center [589, 306] width 1179 height 613
click at [1110, 315] on font "Exportar a Excel" at bounding box center [1117, 309] width 76 height 12
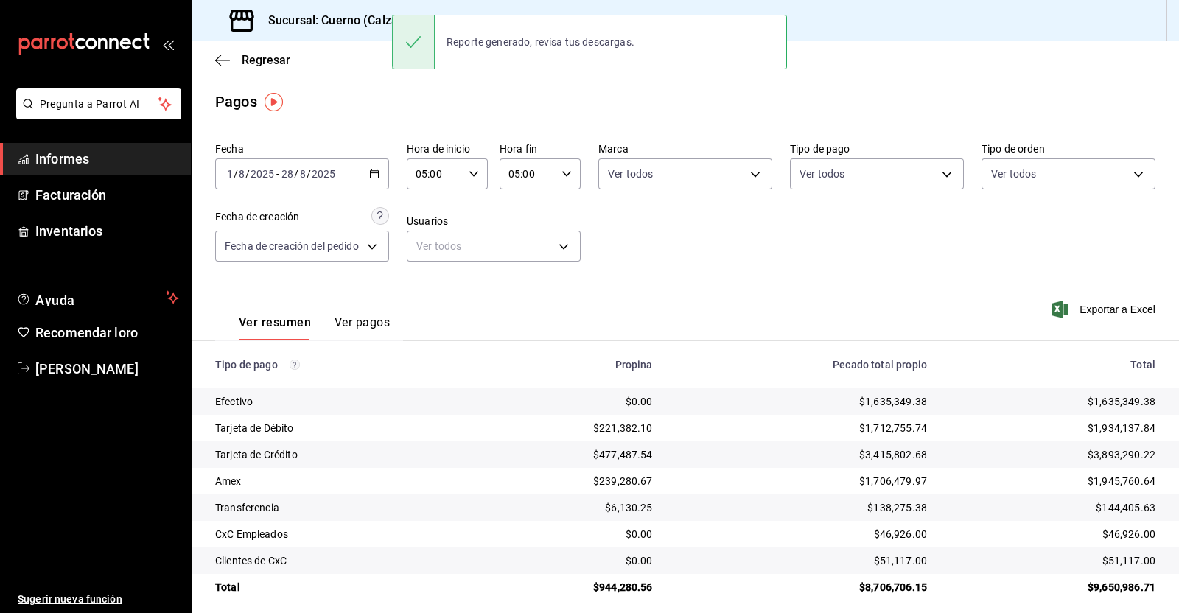
click at [302, 70] on div "Regresar" at bounding box center [685, 60] width 987 height 38
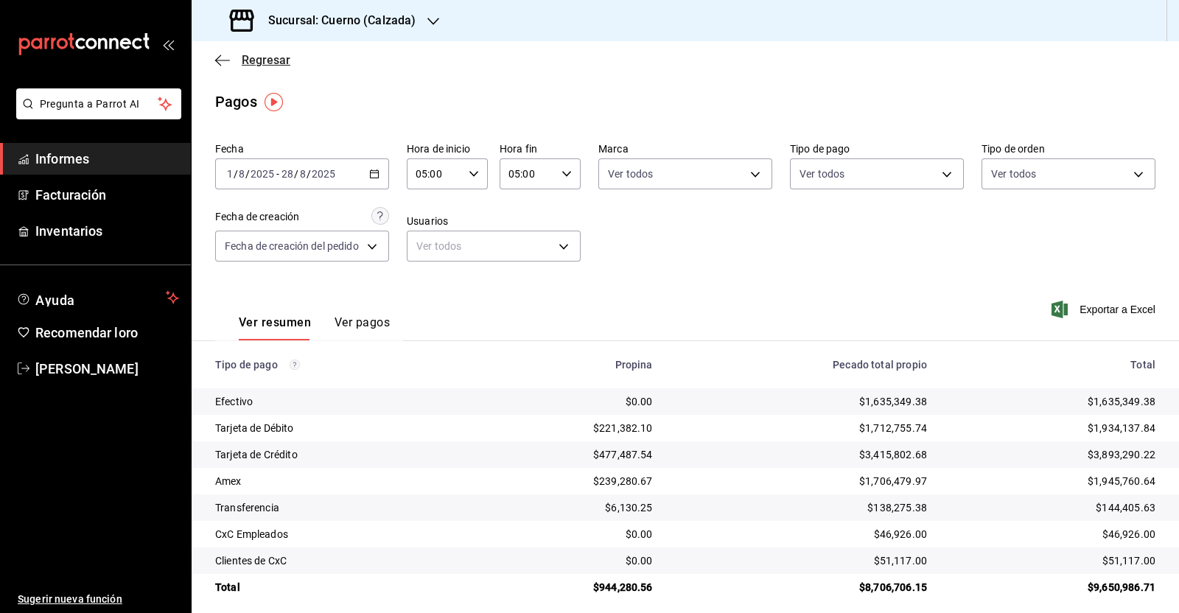
click at [220, 62] on icon "button" at bounding box center [222, 60] width 15 height 13
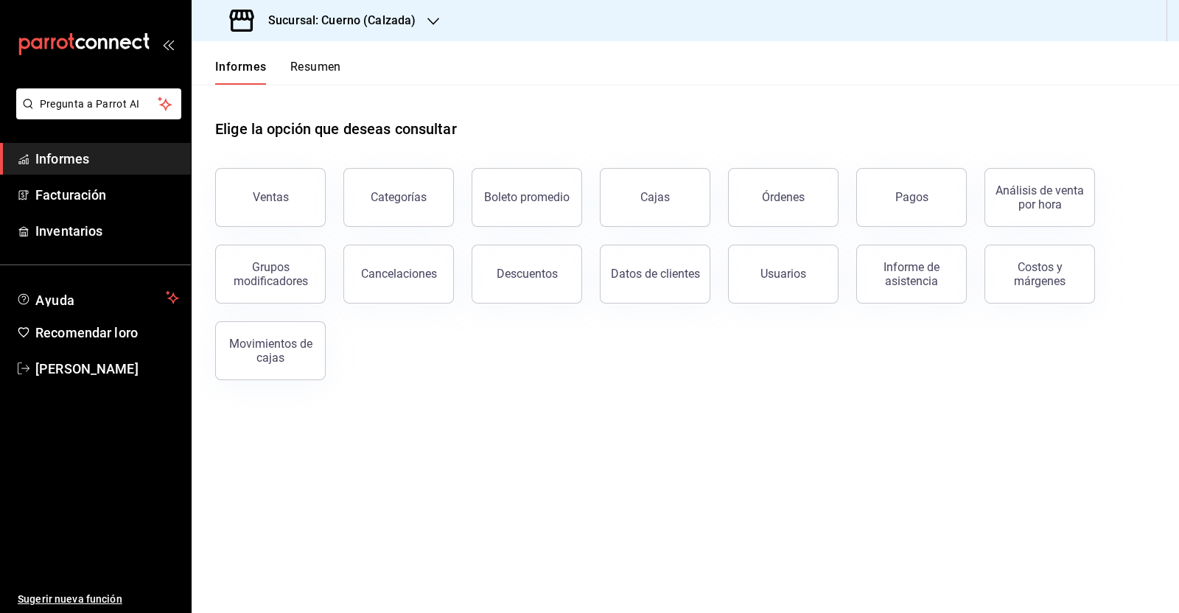
click at [427, 17] on icon "button" at bounding box center [433, 21] width 12 height 12
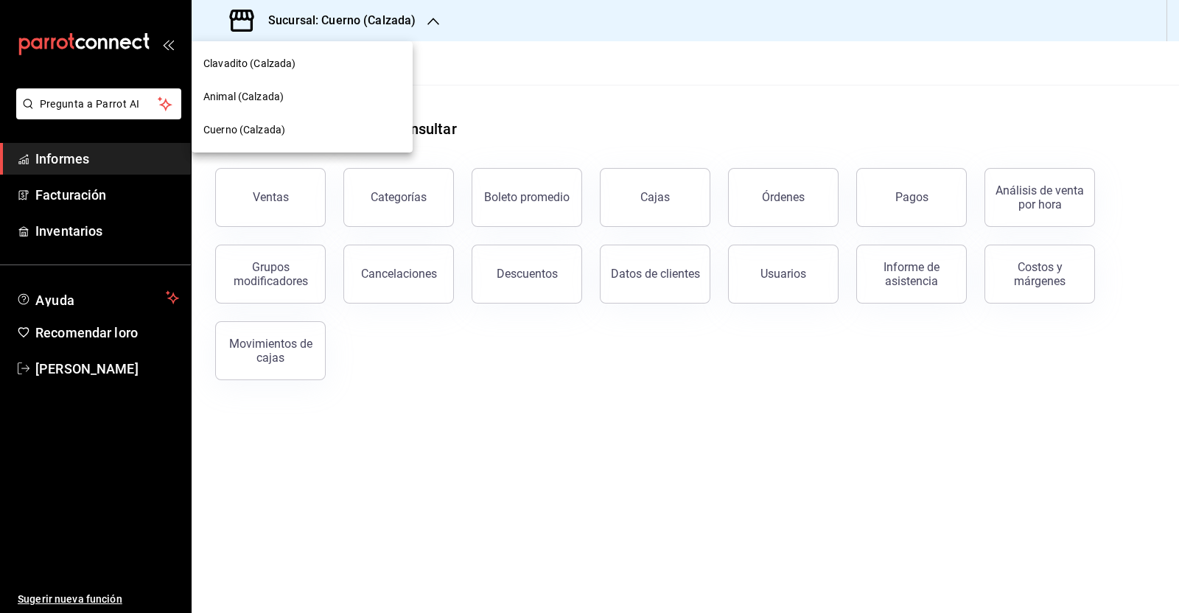
click at [278, 99] on font "Animal (Calzada)" at bounding box center [243, 97] width 80 height 12
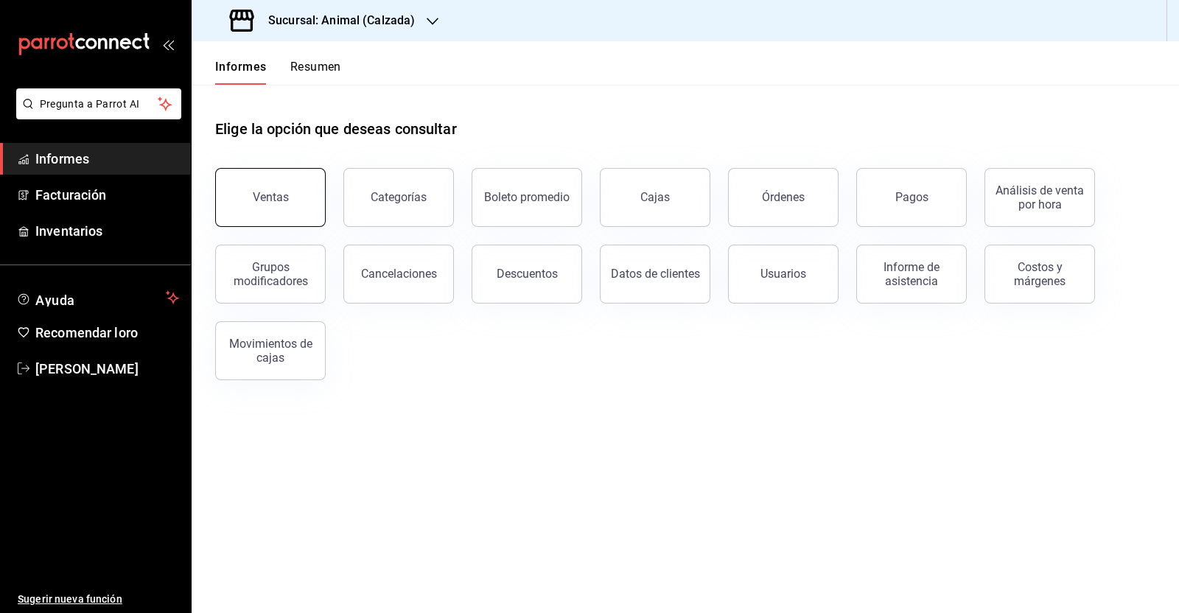
click at [295, 190] on button "Ventas" at bounding box center [270, 197] width 110 height 59
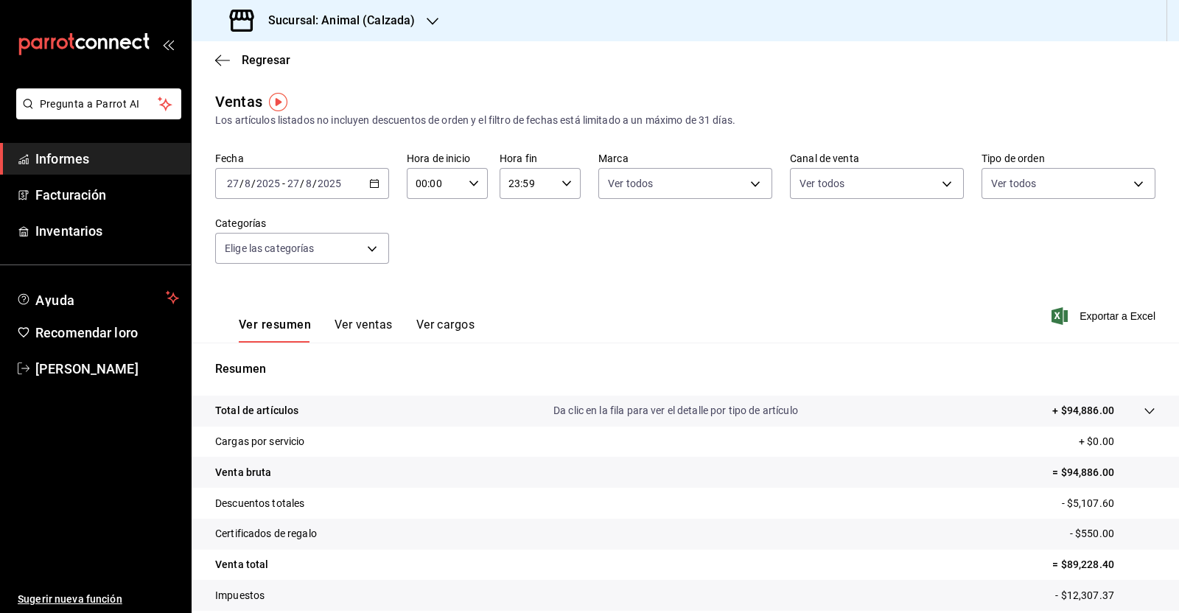
click at [373, 186] on icon "button" at bounding box center [374, 183] width 10 height 10
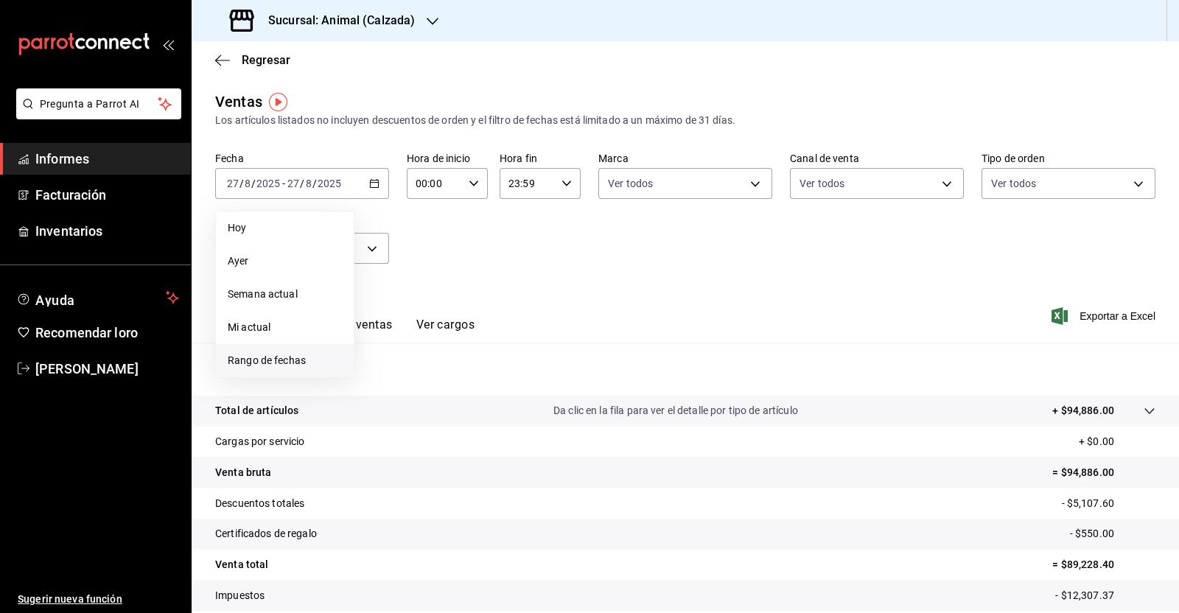
click at [308, 360] on span "Rango de fechas" at bounding box center [285, 360] width 114 height 15
click at [489, 284] on font "1" at bounding box center [489, 281] width 5 height 10
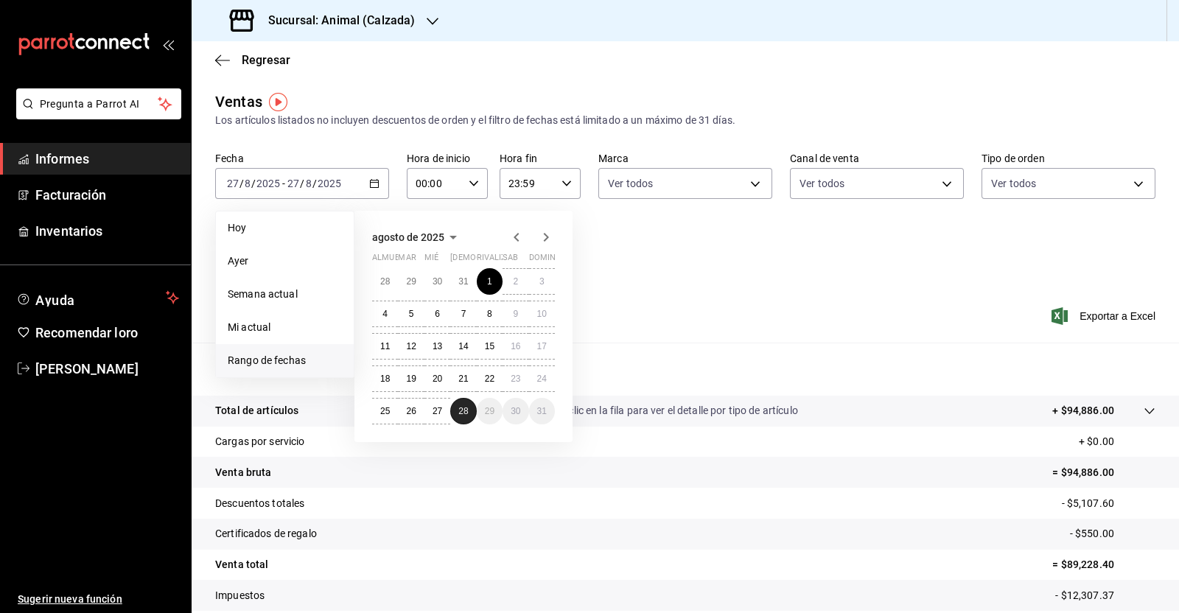
click at [463, 415] on font "28" at bounding box center [463, 411] width 10 height 10
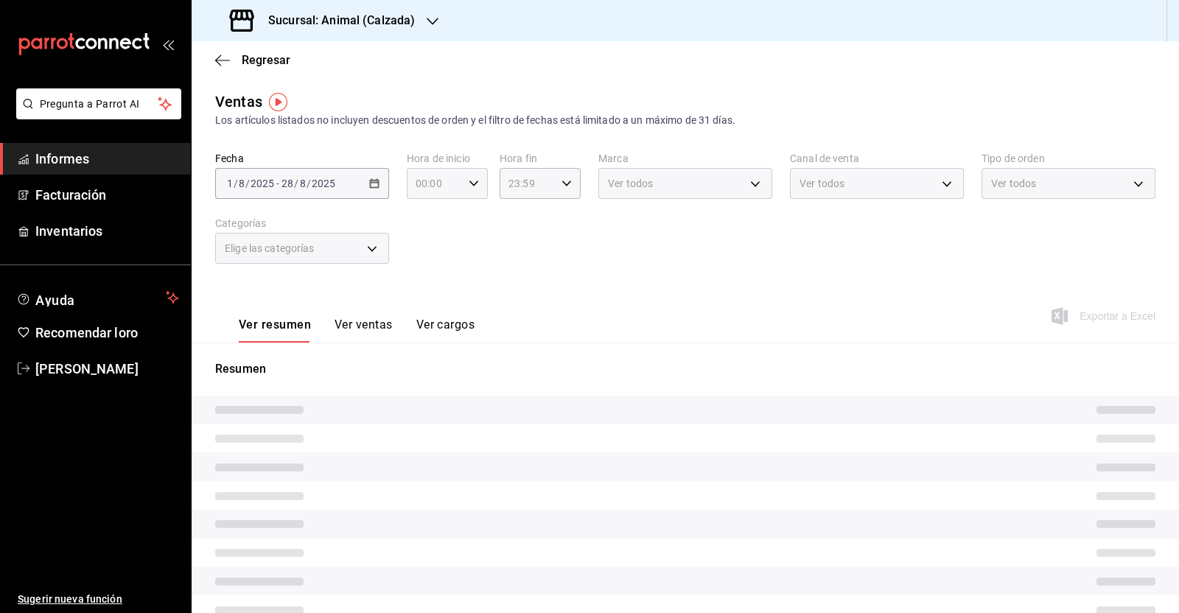
click at [469, 178] on div "00:00 Hora de inicio" at bounding box center [447, 183] width 81 height 31
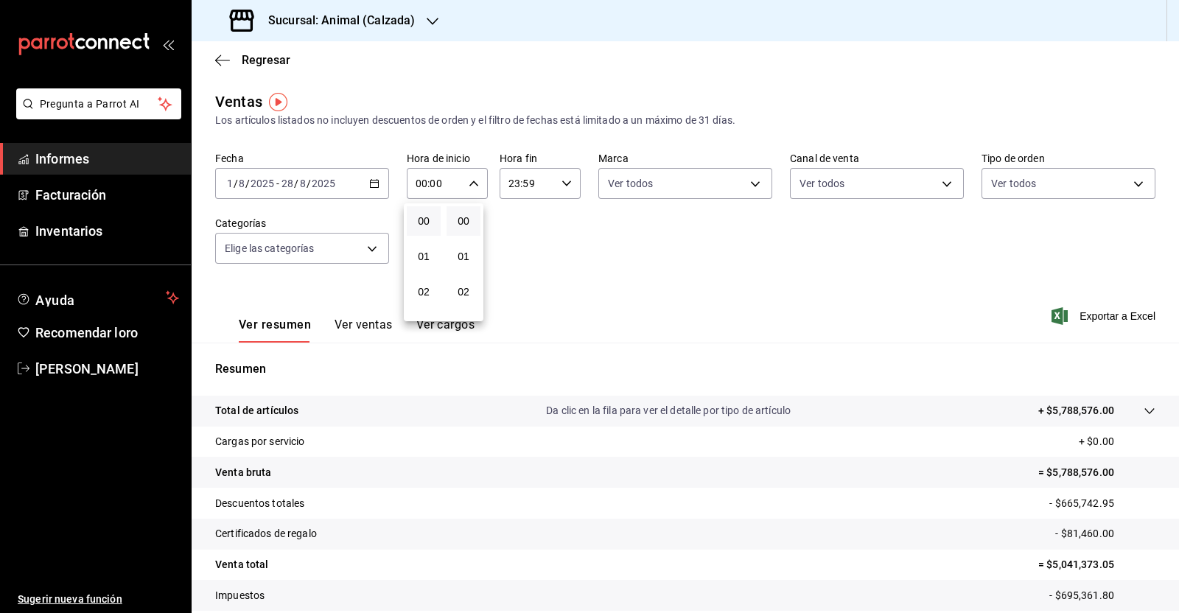
click at [417, 181] on div at bounding box center [589, 306] width 1179 height 613
click at [417, 181] on input "00:00" at bounding box center [435, 183] width 56 height 29
click at [417, 181] on div at bounding box center [589, 306] width 1179 height 613
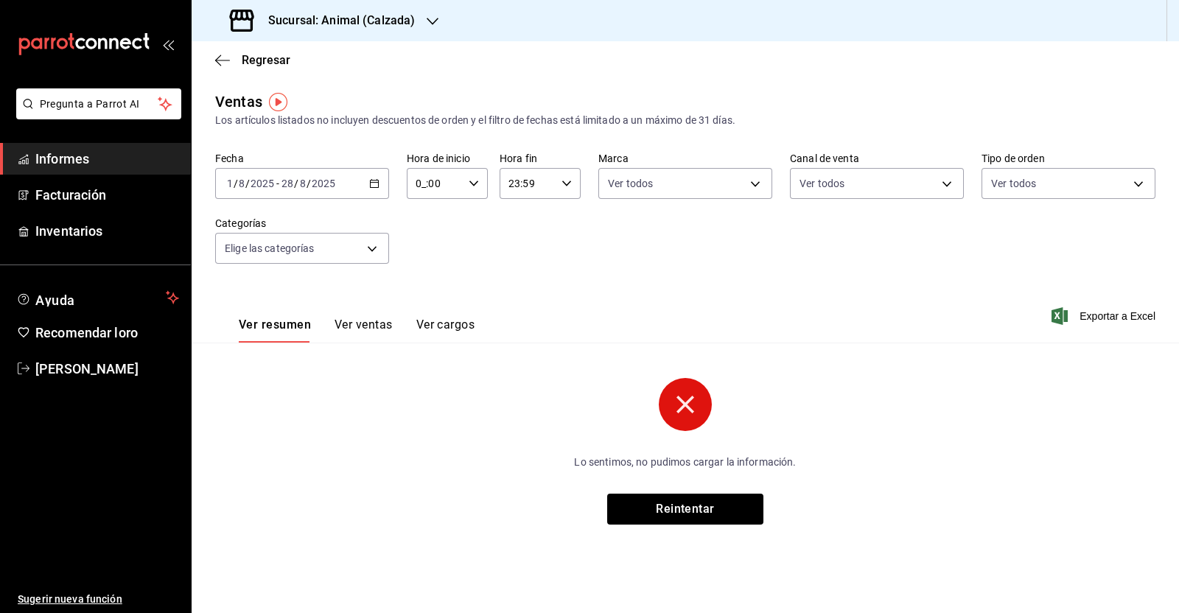
click at [417, 181] on input "0_:00" at bounding box center [435, 183] width 56 height 29
click at [417, 181] on div at bounding box center [589, 306] width 1179 height 613
type input "05:00"
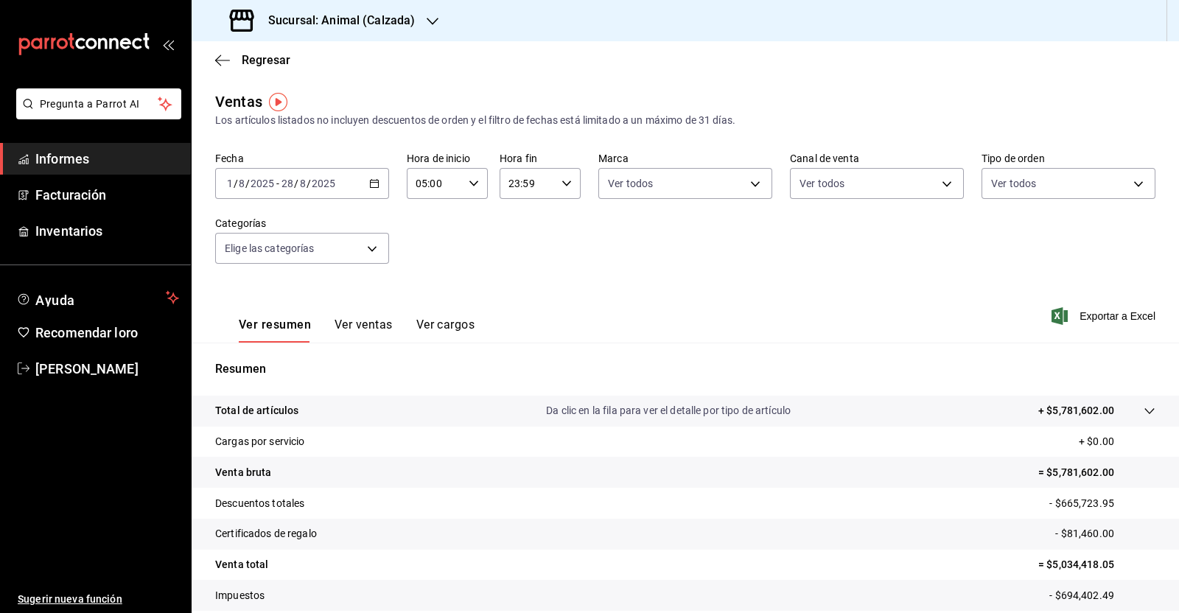
click at [524, 186] on input "23:59" at bounding box center [527, 183] width 56 height 29
click at [524, 186] on div at bounding box center [589, 306] width 1179 height 613
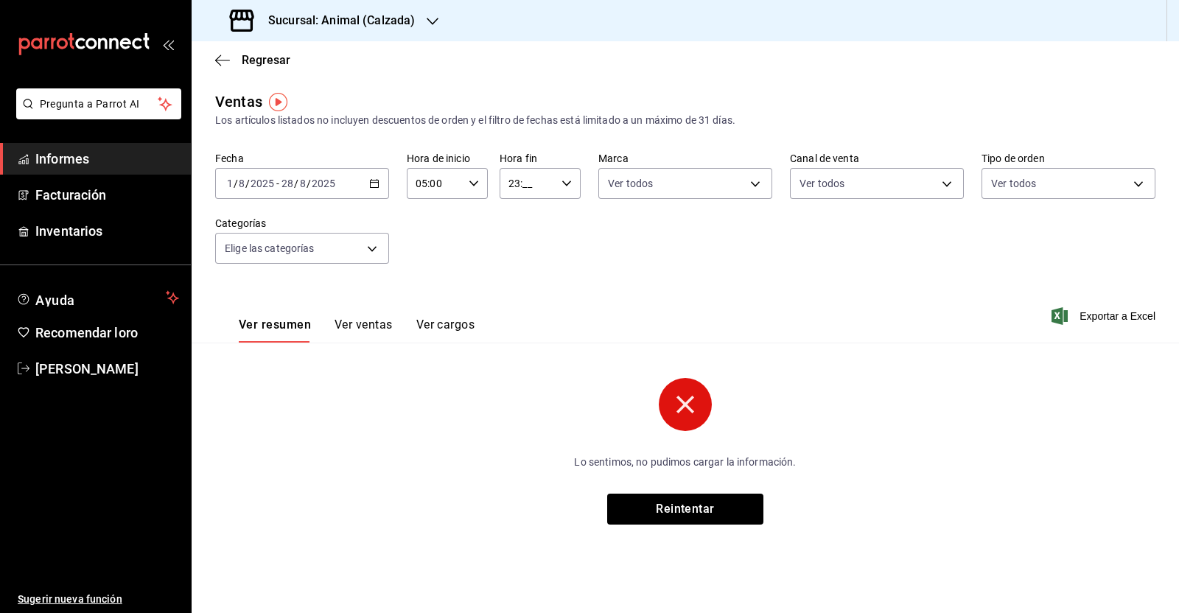
click at [524, 186] on input "23:__" at bounding box center [527, 183] width 56 height 29
click at [524, 186] on div at bounding box center [589, 306] width 1179 height 613
click at [525, 186] on input "23:0_" at bounding box center [527, 183] width 56 height 29
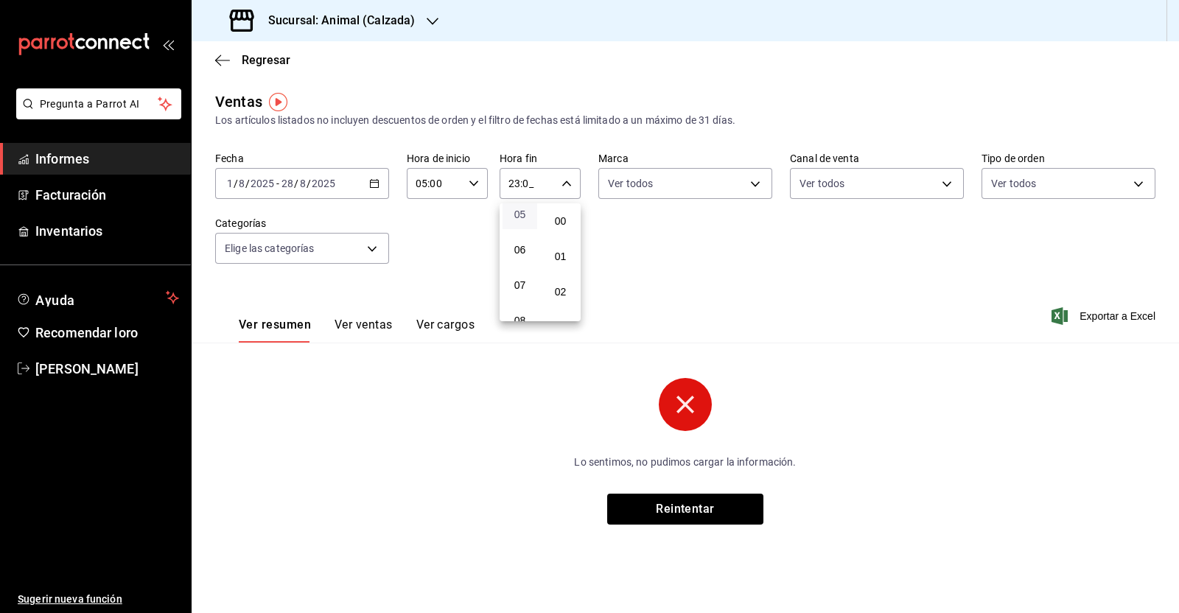
click at [526, 209] on span "05" at bounding box center [519, 214] width 17 height 12
click at [560, 224] on font "00" at bounding box center [561, 221] width 12 height 12
type input "05:00"
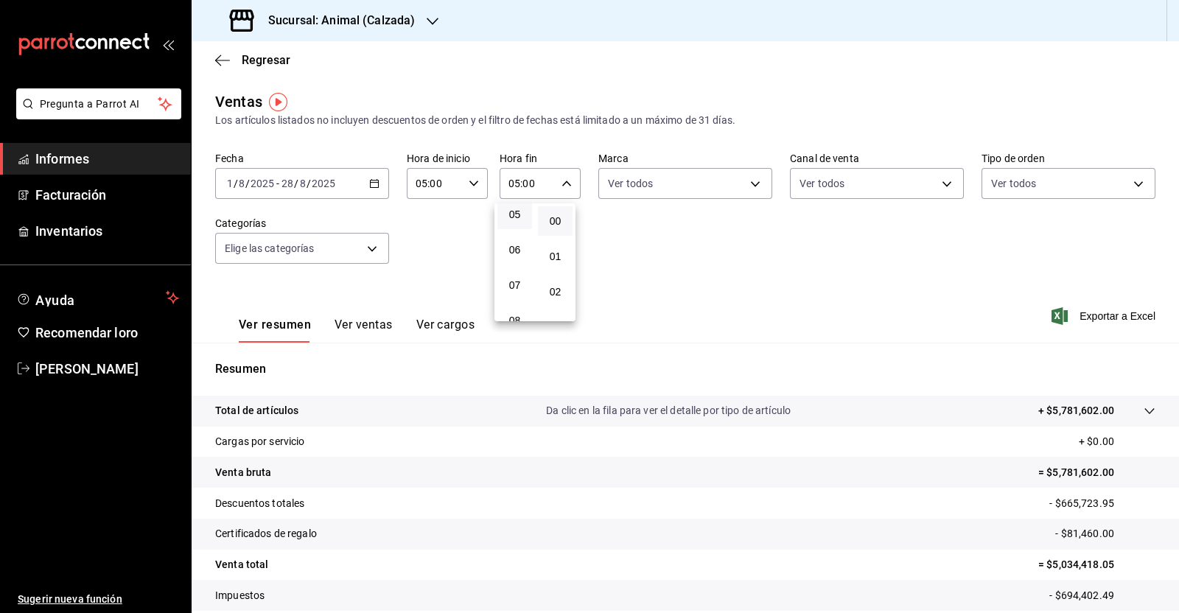
click at [846, 298] on div at bounding box center [589, 306] width 1179 height 613
click at [1101, 320] on font "Exportar a Excel" at bounding box center [1117, 316] width 76 height 12
click at [224, 58] on icon "button" at bounding box center [222, 60] width 15 height 13
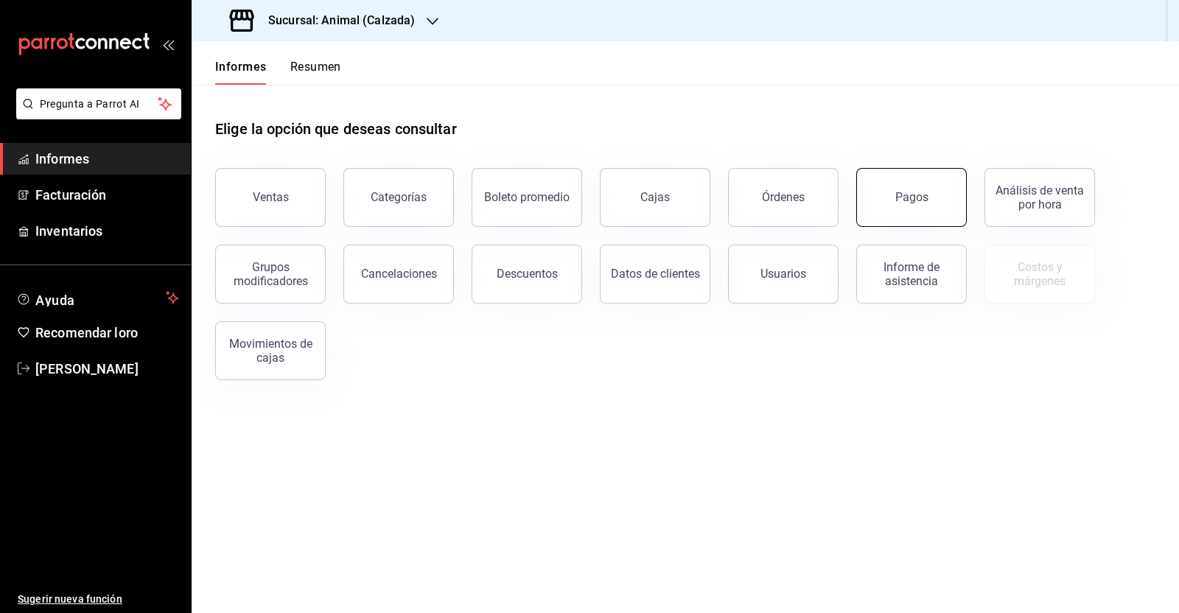
click at [919, 208] on button "Pagos" at bounding box center [911, 197] width 110 height 59
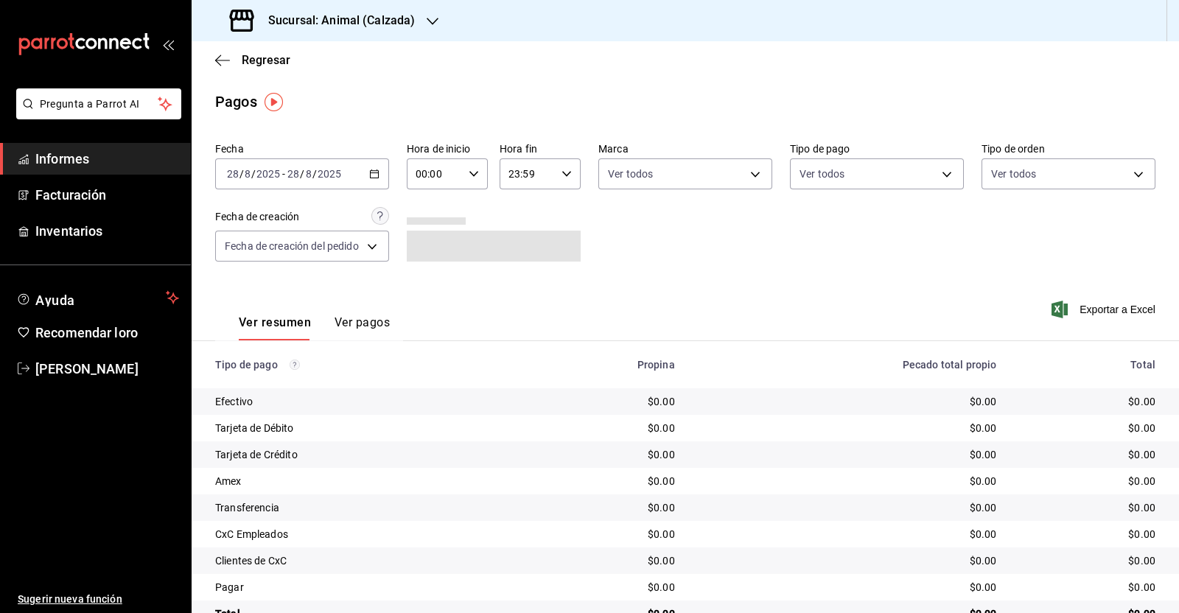
click at [375, 173] on icon "button" at bounding box center [374, 174] width 10 height 10
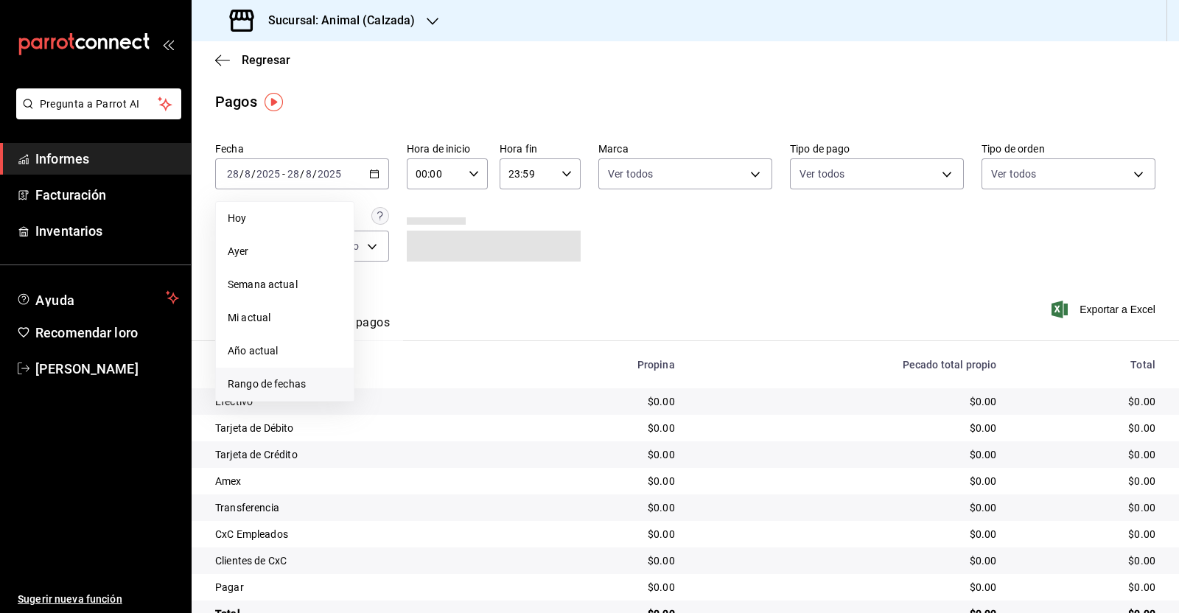
click at [293, 381] on font "Rango de fechas" at bounding box center [267, 384] width 78 height 12
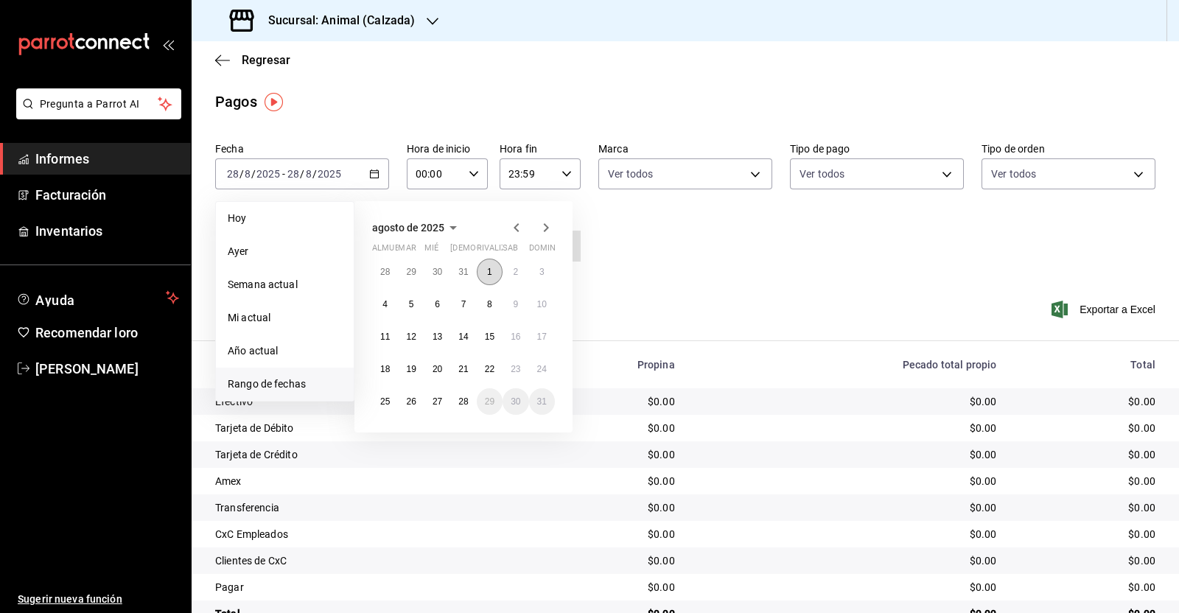
click at [494, 267] on button "1" at bounding box center [490, 272] width 26 height 27
drag, startPoint x: 467, startPoint y: 400, endPoint x: 457, endPoint y: 278, distance: 122.0
click at [467, 402] on font "28" at bounding box center [463, 401] width 10 height 10
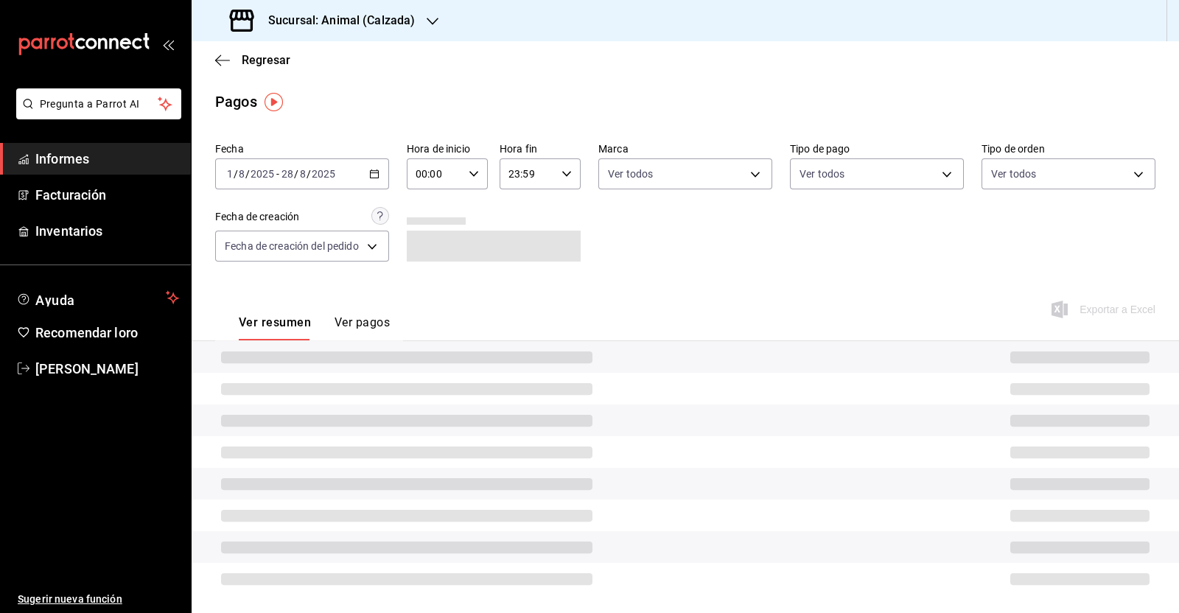
click at [465, 178] on div "00:00 Hora de inicio" at bounding box center [447, 173] width 81 height 31
click at [416, 291] on button "05" at bounding box center [426, 296] width 34 height 29
type input "05:00"
click at [553, 172] on div at bounding box center [589, 306] width 1179 height 613
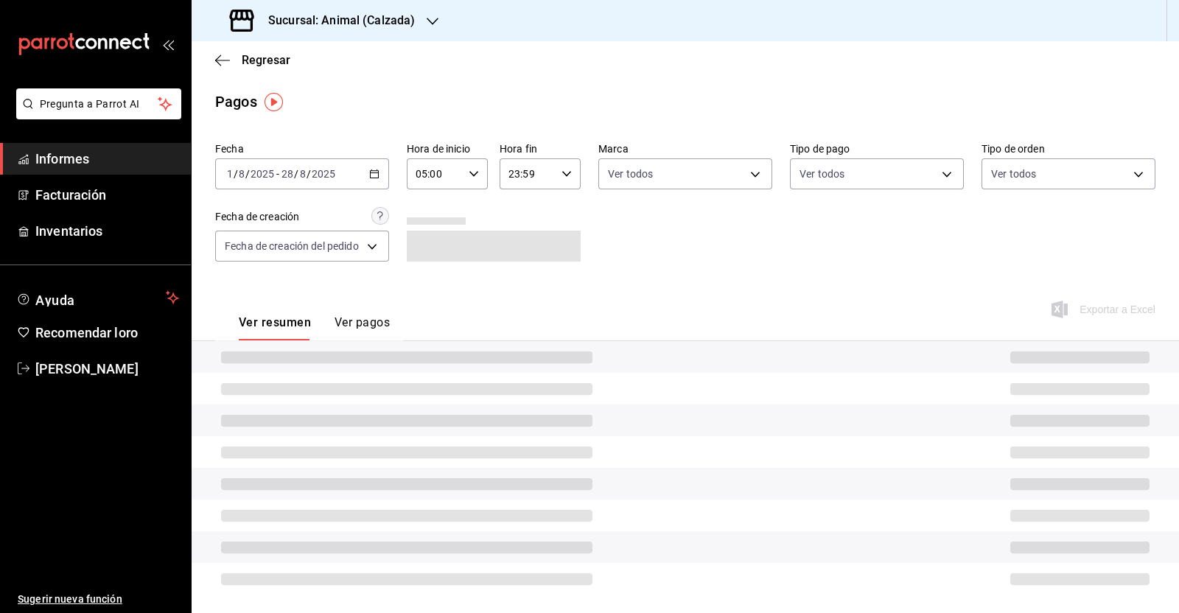
click at [562, 175] on \(Stroke\) "button" at bounding box center [566, 173] width 9 height 5
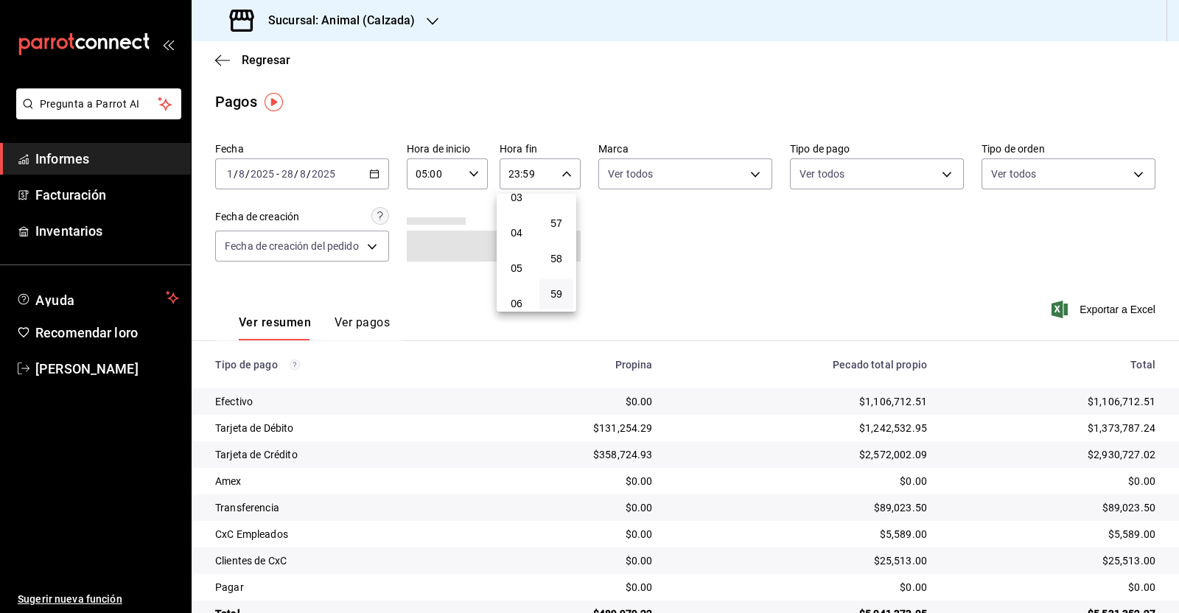
scroll to position [97, 0]
drag, startPoint x: 510, startPoint y: 297, endPoint x: 552, endPoint y: 290, distance: 43.2
click at [511, 297] on font "05" at bounding box center [516, 291] width 12 height 12
click at [556, 203] on button "00" at bounding box center [556, 211] width 34 height 29
type input "05:00"
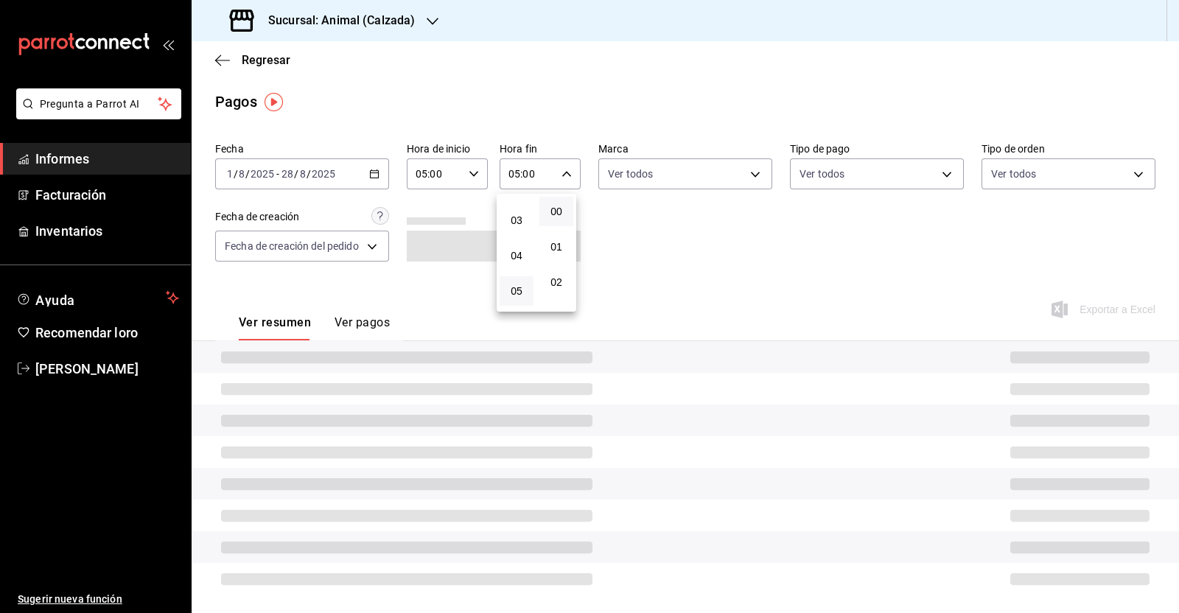
click at [678, 256] on div at bounding box center [589, 306] width 1179 height 613
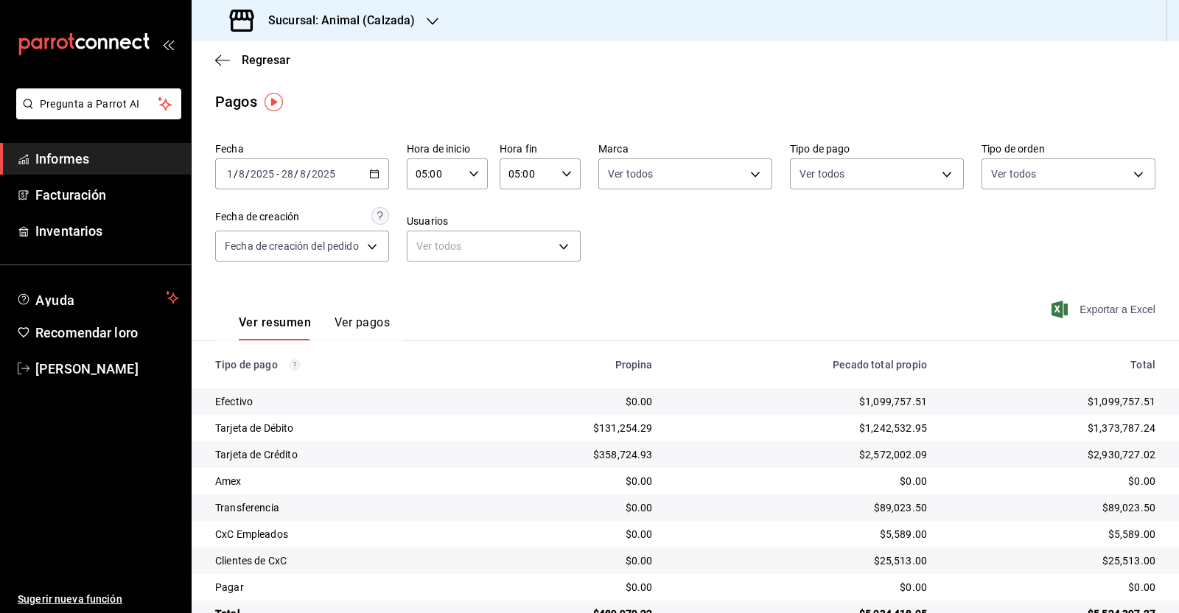
click at [1086, 307] on font "Exportar a Excel" at bounding box center [1117, 309] width 76 height 12
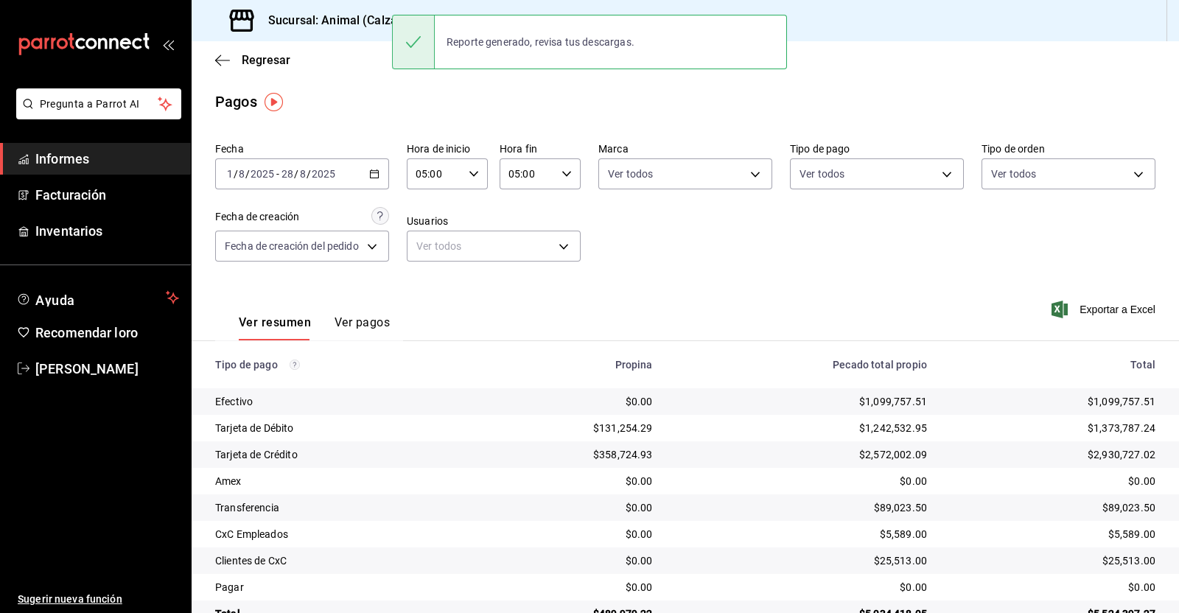
click at [343, 18] on font "Sucursal: Animal (Calzada)" at bounding box center [341, 20] width 147 height 14
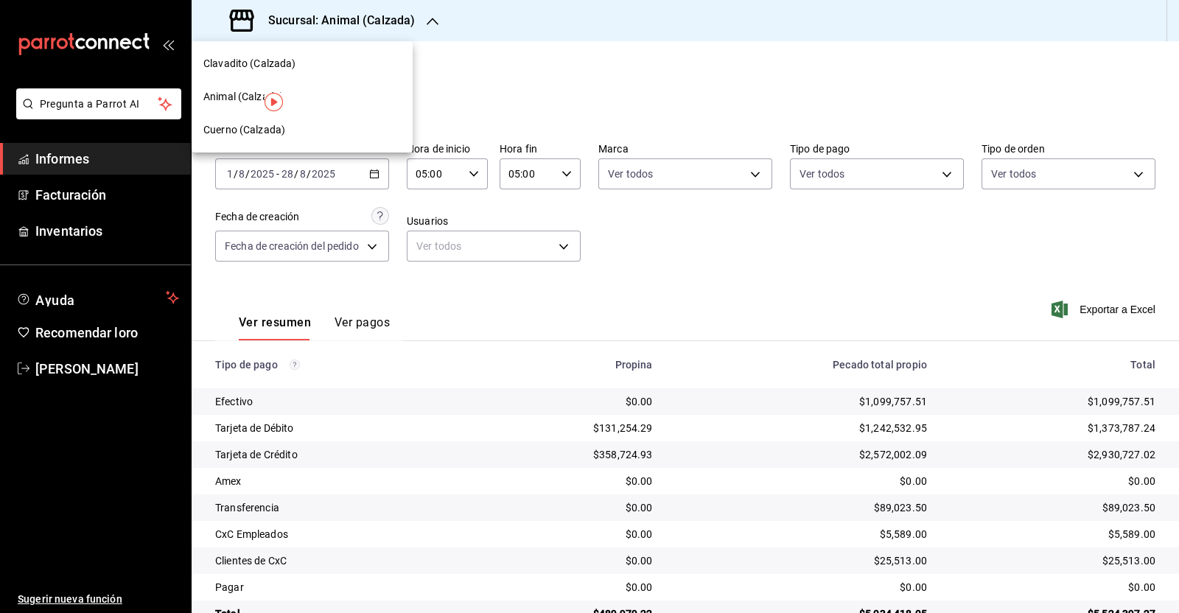
click at [240, 127] on font "Cuerno (Calzada)" at bounding box center [244, 130] width 82 height 12
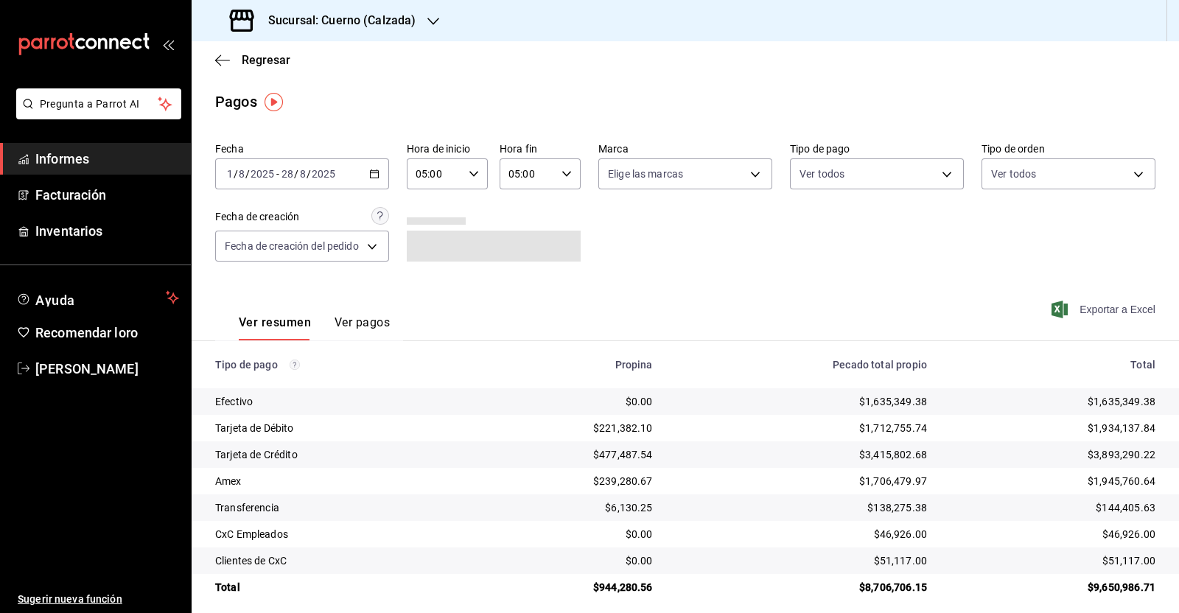
click at [1098, 304] on font "Exportar a Excel" at bounding box center [1117, 309] width 76 height 12
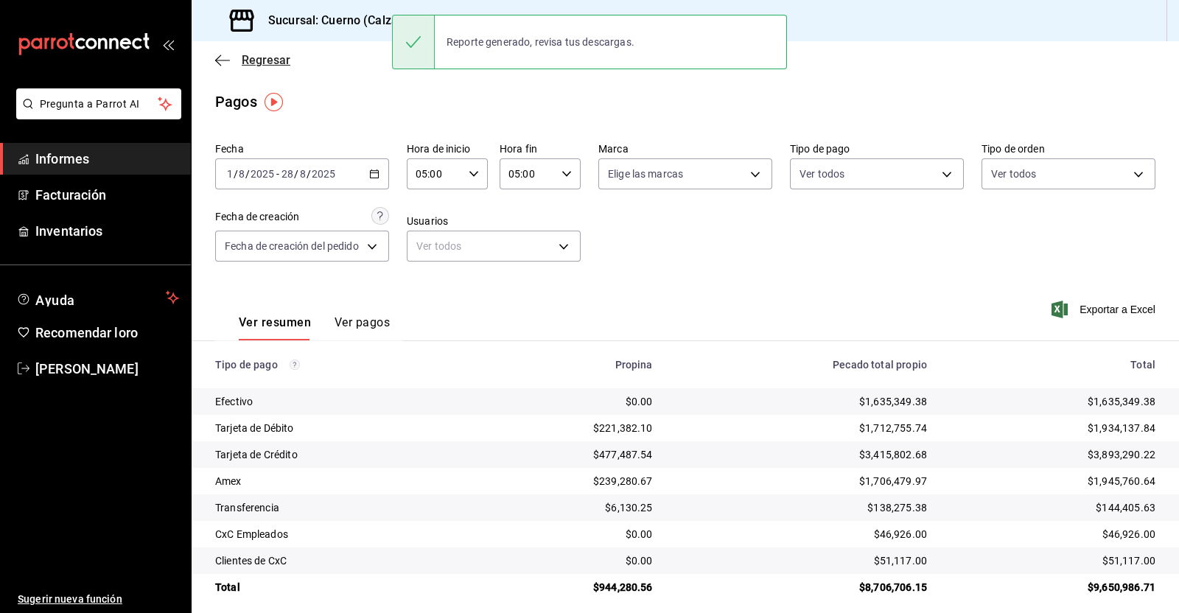
click at [222, 63] on icon "button" at bounding box center [222, 60] width 15 height 13
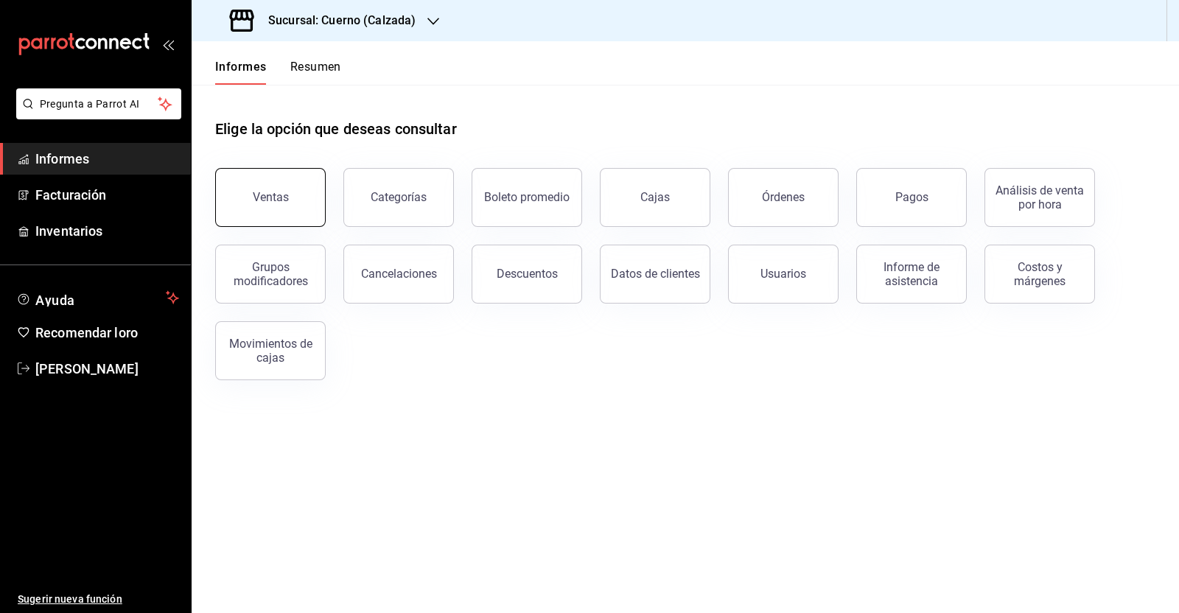
click at [294, 197] on button "Ventas" at bounding box center [270, 197] width 110 height 59
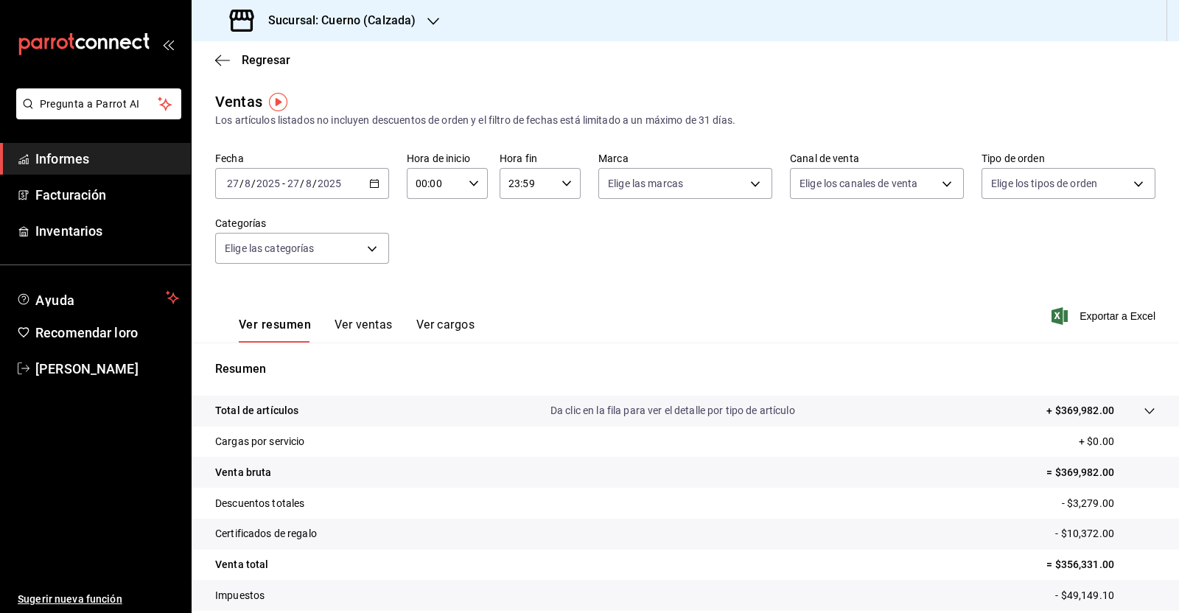
click at [365, 180] on div "[DATE] [DATE] - [DATE] [DATE]" at bounding box center [302, 183] width 174 height 31
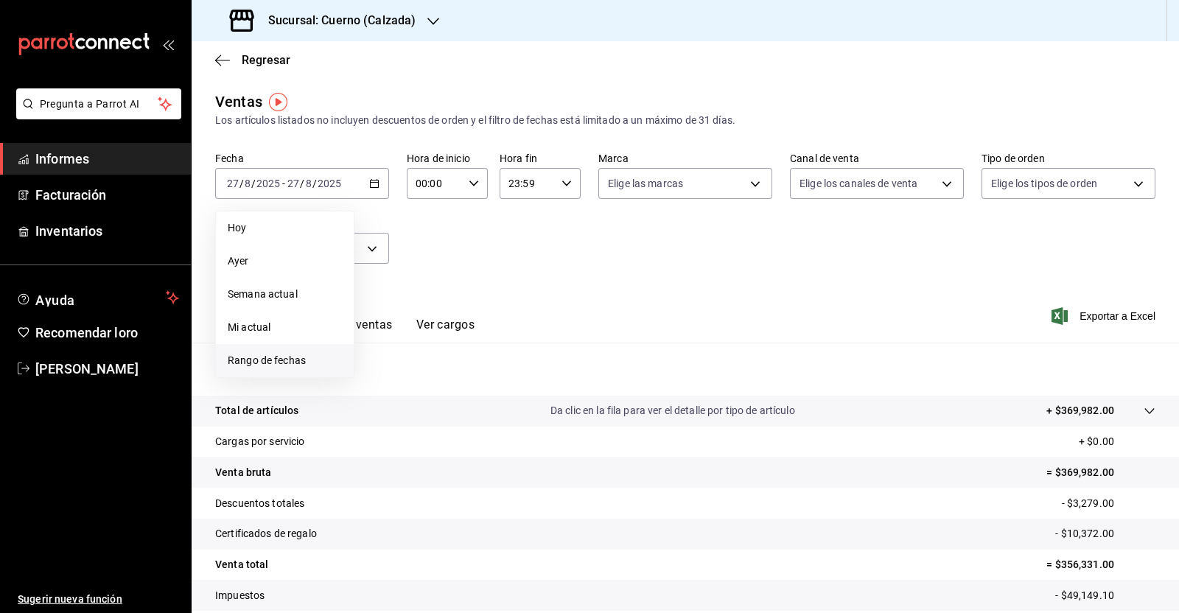
click at [300, 355] on font "Rango de fechas" at bounding box center [267, 360] width 78 height 12
click at [492, 274] on button "1" at bounding box center [490, 281] width 26 height 27
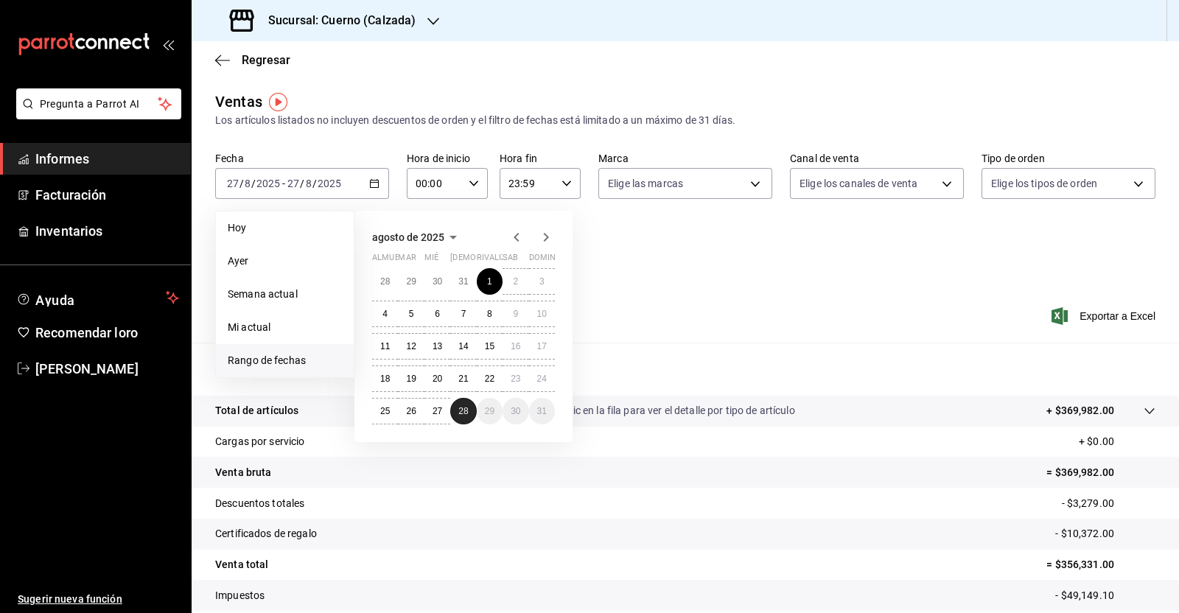
click at [463, 402] on button "28" at bounding box center [463, 411] width 26 height 27
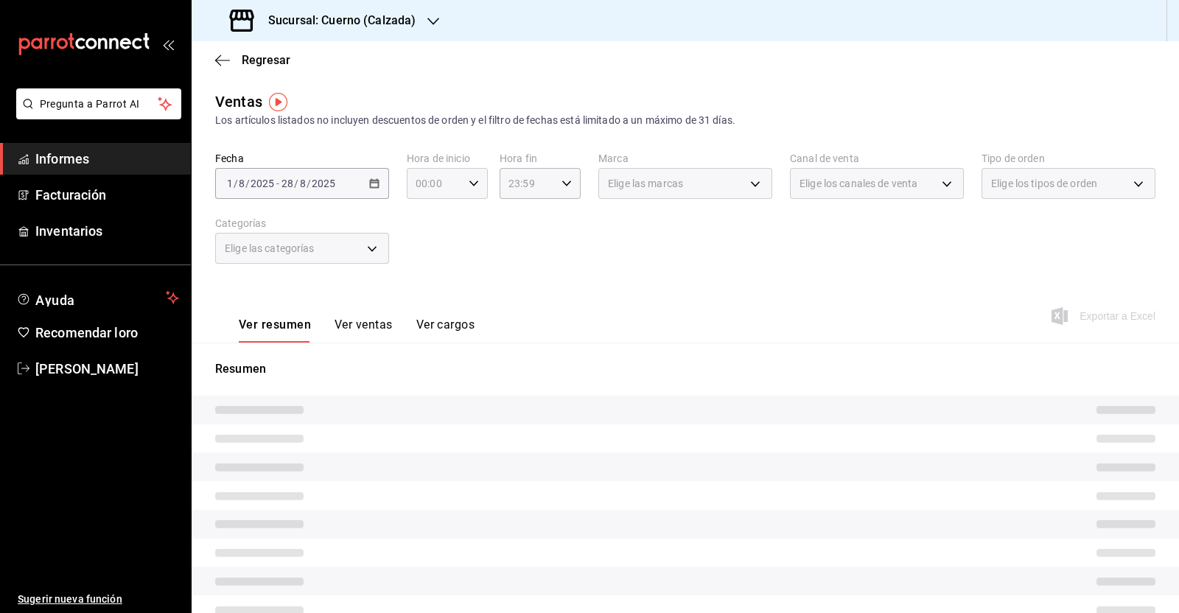
click at [458, 185] on div "00:00 Hora de inicio" at bounding box center [447, 183] width 81 height 31
click at [416, 309] on span "05" at bounding box center [423, 307] width 16 height 12
type input "05:00"
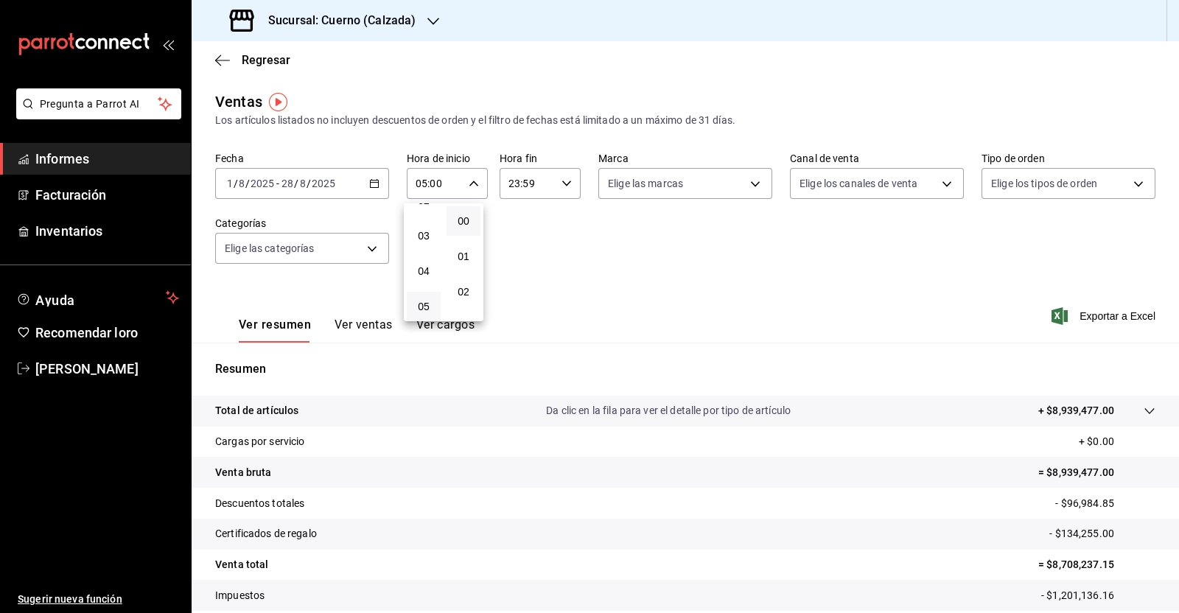
click at [560, 182] on div at bounding box center [589, 306] width 1179 height 613
click at [558, 192] on div "23:59 Hora fin" at bounding box center [539, 183] width 81 height 31
click at [521, 211] on span "05" at bounding box center [515, 209] width 16 height 12
click at [555, 215] on font "00" at bounding box center [555, 221] width 12 height 12
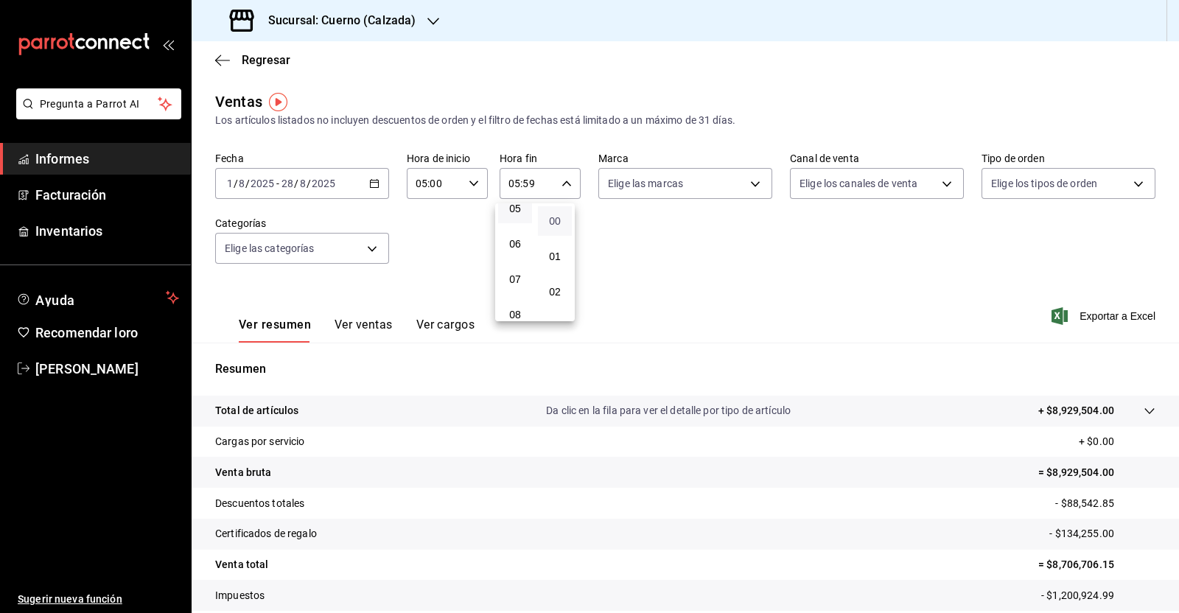
type input "05:00"
click at [684, 259] on div at bounding box center [589, 306] width 1179 height 613
click at [1099, 315] on font "Exportar a Excel" at bounding box center [1117, 316] width 76 height 12
